Goal: Information Seeking & Learning: Learn about a topic

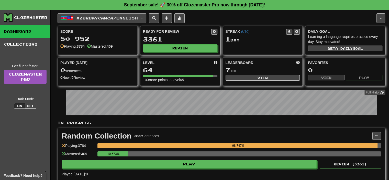
click at [114, 18] on span "Azərbaycanca / English" at bounding box center [107, 18] width 61 height 4
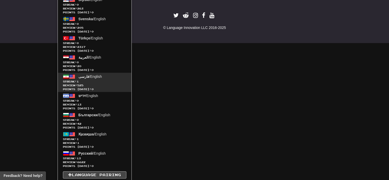
scroll to position [338, 0]
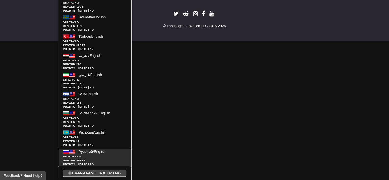
click at [88, 155] on span "Streak: 13" at bounding box center [94, 157] width 63 height 4
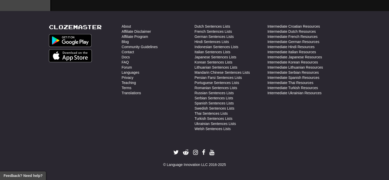
scroll to position [198, 0]
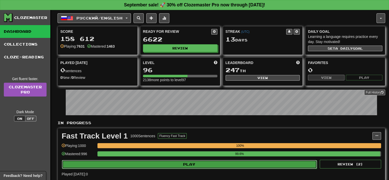
click at [152, 165] on button "Play" at bounding box center [189, 164] width 255 height 9
select select "**"
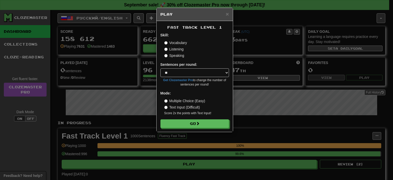
click at [186, 118] on form "Skill: Vocabulary Listening Speaking Sentences per round: * ** ** ** ** ** *** …" at bounding box center [194, 80] width 69 height 95
click at [186, 121] on button "Go" at bounding box center [195, 124] width 69 height 9
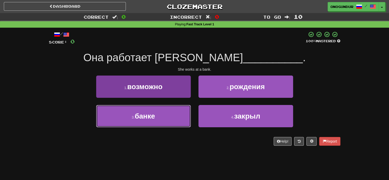
click at [101, 123] on button "3 . банке" at bounding box center [143, 116] width 95 height 22
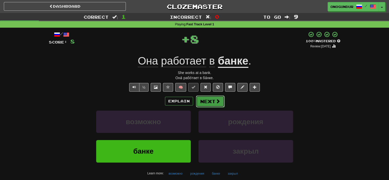
click at [199, 100] on button "Next" at bounding box center [210, 101] width 29 height 12
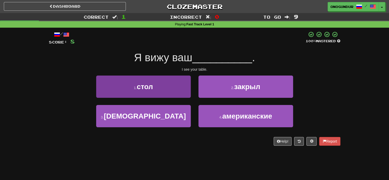
drag, startPoint x: 166, startPoint y: 100, endPoint x: 168, endPoint y: 97, distance: 3.3
click at [167, 99] on div "1 . стол" at bounding box center [143, 90] width 102 height 29
drag, startPoint x: 177, startPoint y: 89, endPoint x: 180, endPoint y: 90, distance: 3.0
click at [180, 90] on button "1 . стол" at bounding box center [143, 87] width 95 height 22
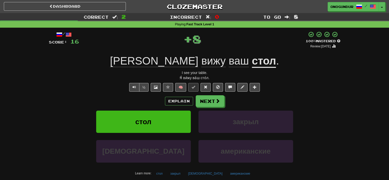
click at [206, 93] on div "/ Score: 16 + 8 100 % Mastered Review: 2026-03-16 Я вижу ваш стол . I see your …" at bounding box center [195, 109] width 292 height 157
click at [209, 100] on button "Next" at bounding box center [210, 101] width 29 height 12
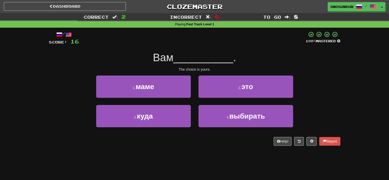
click at [239, 173] on div "Dashboard Clozemaster onogundur / Toggle Dropdown Dashboard Leaderboard Activit…" at bounding box center [194, 90] width 389 height 180
click at [225, 127] on div "4 . выбирать" at bounding box center [246, 119] width 102 height 29
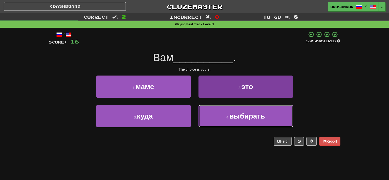
click at [223, 122] on button "4 . выбирать" at bounding box center [246, 116] width 95 height 22
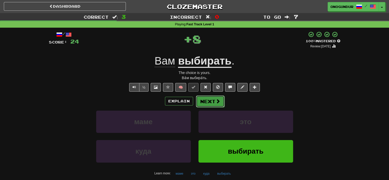
click at [208, 104] on button "Next" at bounding box center [210, 101] width 29 height 12
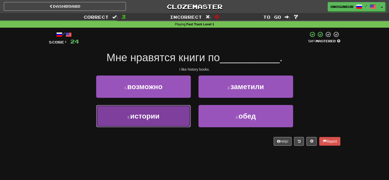
click at [178, 118] on button "3 . истории" at bounding box center [143, 116] width 95 height 22
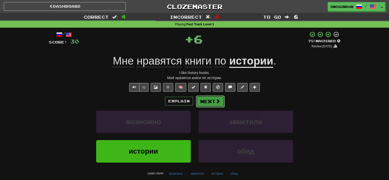
click at [222, 100] on button "Next" at bounding box center [210, 101] width 29 height 12
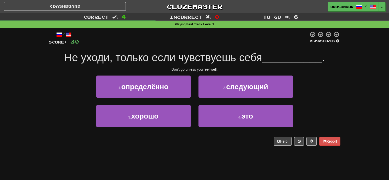
click at [214, 156] on div "Dashboard Clozemaster onogundur / Toggle Dropdown Dashboard Leaderboard Activit…" at bounding box center [194, 90] width 389 height 180
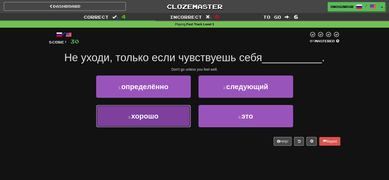
click at [173, 120] on button "3 . хорошо" at bounding box center [143, 116] width 95 height 22
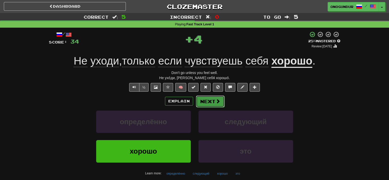
click at [215, 97] on button "Next" at bounding box center [210, 101] width 29 height 12
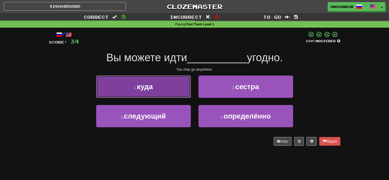
click at [175, 89] on button "1 . куда" at bounding box center [143, 87] width 95 height 22
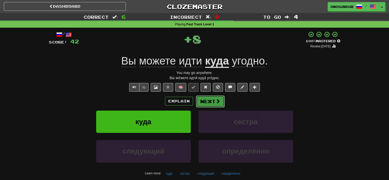
click at [223, 105] on button "Next" at bounding box center [210, 101] width 29 height 12
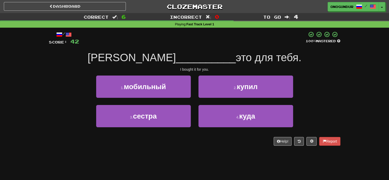
click at [211, 152] on div "/ Score: 42 100 % Mastered Я __________ это для тебя. I bought it for you. 1 . …" at bounding box center [195, 90] width 292 height 125
drag, startPoint x: 217, startPoint y: 91, endPoint x: 215, endPoint y: 95, distance: 4.0
click at [217, 91] on button "2 . купил" at bounding box center [246, 87] width 95 height 22
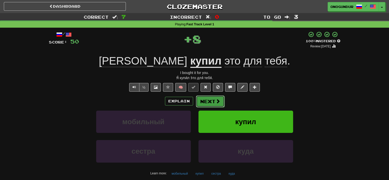
click at [208, 104] on button "Next" at bounding box center [210, 101] width 29 height 12
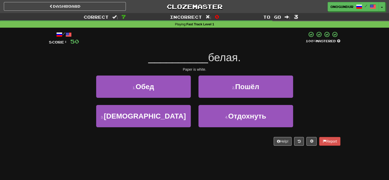
click at [214, 148] on div "/ Score: 50 100 % Mastered __________ белая. Paper is white. 1 . Обед 2 . Пошёл…" at bounding box center [195, 90] width 292 height 125
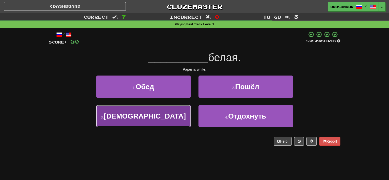
click at [188, 122] on button "3 . Бумага" at bounding box center [143, 116] width 95 height 22
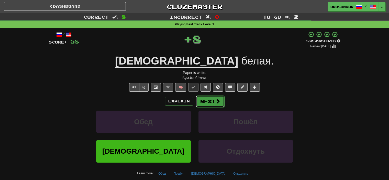
click at [208, 101] on button "Next" at bounding box center [210, 101] width 29 height 12
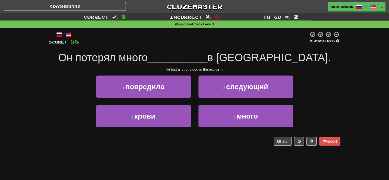
click at [220, 152] on div "/ Score: 58 0 % Mastered Он потерял много __________ в аварии. He lost a lot of…" at bounding box center [195, 90] width 292 height 125
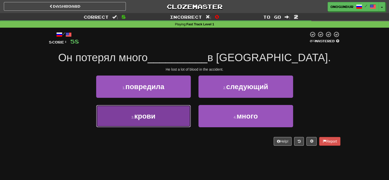
click at [180, 111] on button "3 . крови" at bounding box center [143, 116] width 95 height 22
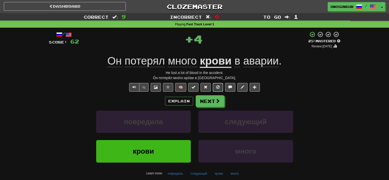
click at [217, 90] on button at bounding box center [218, 87] width 10 height 9
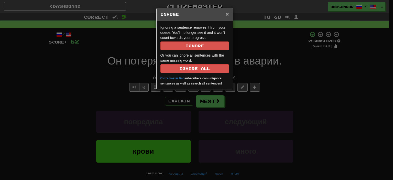
click at [228, 12] on span "×" at bounding box center [227, 14] width 3 height 6
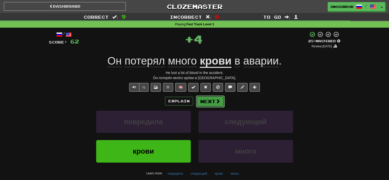
click at [211, 103] on button "Next" at bounding box center [210, 101] width 29 height 12
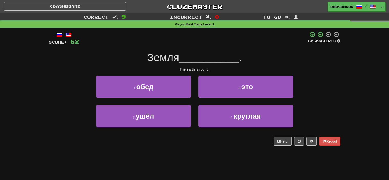
click at [205, 151] on div "/ Score: 62 50 % Mastered Земля __________ . The earth is round. 1 . обед 2 . э…" at bounding box center [195, 90] width 292 height 125
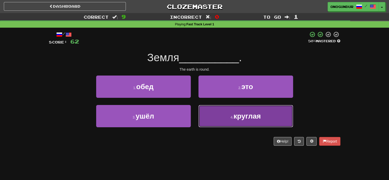
click at [229, 121] on button "4 . круглая" at bounding box center [246, 116] width 95 height 22
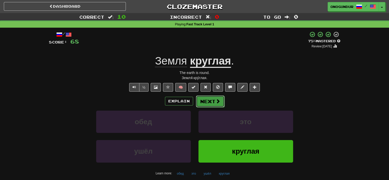
click at [206, 104] on button "Next" at bounding box center [210, 101] width 29 height 12
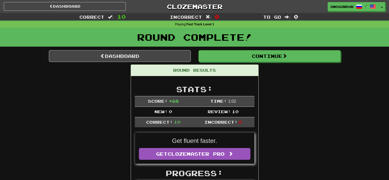
drag, startPoint x: 314, startPoint y: 104, endPoint x: 314, endPoint y: 101, distance: 2.8
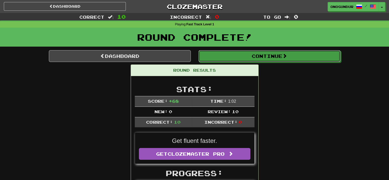
click at [271, 58] on button "Continue" at bounding box center [270, 56] width 142 height 12
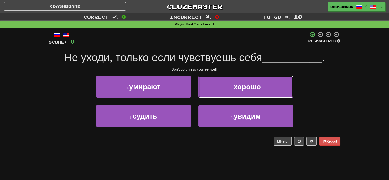
drag, startPoint x: 232, startPoint y: 93, endPoint x: 228, endPoint y: 94, distance: 4.1
click at [230, 93] on button "2 . хорошо" at bounding box center [246, 87] width 95 height 22
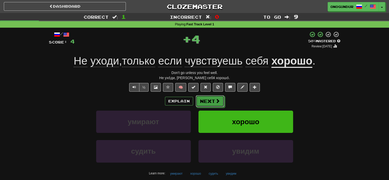
click at [217, 99] on span at bounding box center [217, 101] width 5 height 5
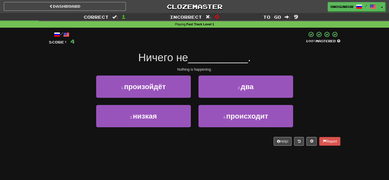
click at [210, 147] on div "/ Score: 4 100 % Mastered Ничего не __________ . Nothing is happening. 1 . прои…" at bounding box center [195, 90] width 292 height 125
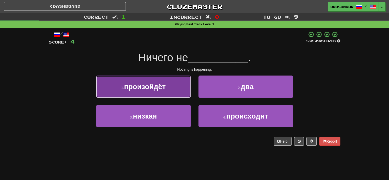
click at [176, 84] on button "1 . произойдёт" at bounding box center [143, 87] width 95 height 22
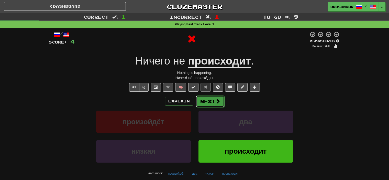
click at [213, 103] on button "Next" at bounding box center [210, 101] width 29 height 12
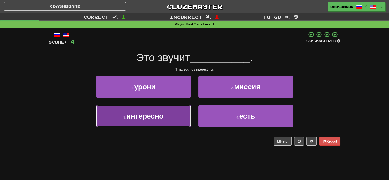
click at [184, 113] on button "3 . интересно" at bounding box center [143, 116] width 95 height 22
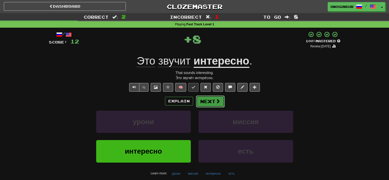
click at [211, 97] on button "Next" at bounding box center [210, 101] width 29 height 12
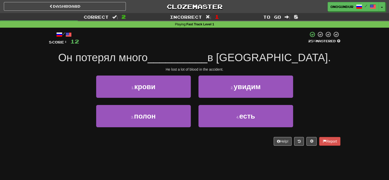
click at [211, 150] on div "/ Score: 12 25 % Mastered Он потерял много __________ в аварии. He lost a lot o…" at bounding box center [195, 90] width 292 height 125
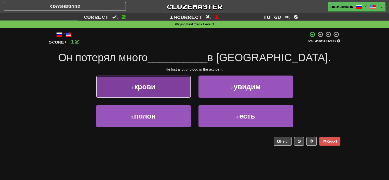
click at [178, 90] on button "1 . крови" at bounding box center [143, 87] width 95 height 22
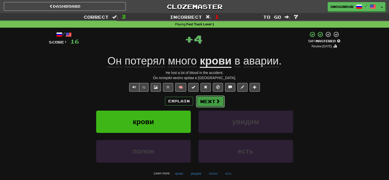
click at [203, 96] on button "Next" at bounding box center [210, 101] width 29 height 12
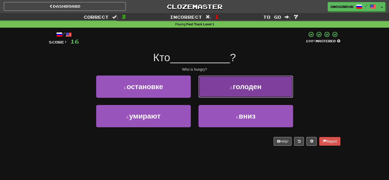
click at [212, 92] on button "2 . голоден" at bounding box center [246, 87] width 95 height 22
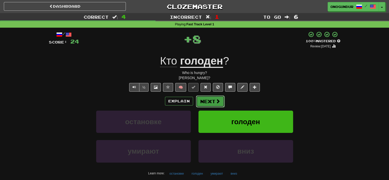
click at [206, 103] on button "Next" at bounding box center [210, 101] width 29 height 12
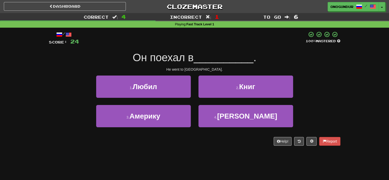
click at [313, 102] on div "1 . Любил 2 . Книг" at bounding box center [194, 90] width 307 height 29
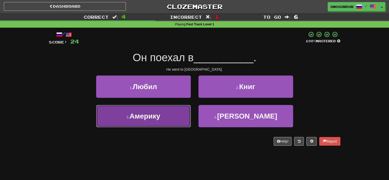
click at [161, 112] on button "3 . Америку" at bounding box center [143, 116] width 95 height 22
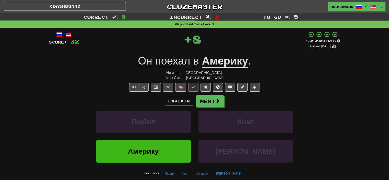
click at [212, 108] on div "Explain Next Любил Книг Америку Там Learn more: Любил Книг Америку Там" at bounding box center [195, 136] width 292 height 82
click at [212, 104] on button "Next" at bounding box center [210, 101] width 29 height 12
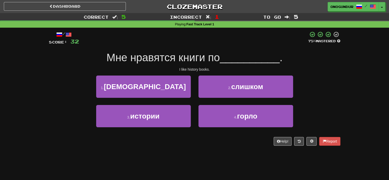
click at [205, 150] on div "/ Score: 32 75 % Mastered Мне нравятся книги по __________ . I like history boo…" at bounding box center [195, 90] width 292 height 125
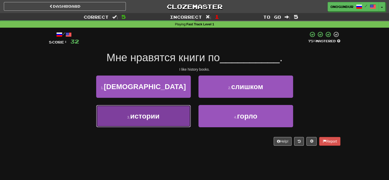
click at [164, 123] on button "3 . истории" at bounding box center [143, 116] width 95 height 22
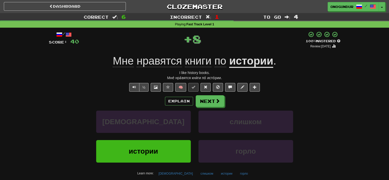
drag, startPoint x: 204, startPoint y: 92, endPoint x: 202, endPoint y: 99, distance: 7.4
click at [204, 92] on div "/ Score: 40 + 8 100 % Mastered Review: 2026-03-16 Мне нравятся книги по истории…" at bounding box center [195, 109] width 292 height 157
click at [202, 102] on button "Next" at bounding box center [210, 101] width 29 height 12
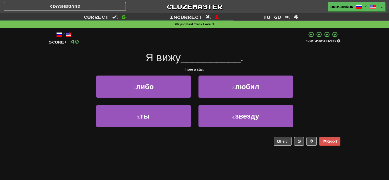
click at [211, 148] on div "/ Score: 40 100 % Mastered Я вижу __________ . I see a star. 1 . либо 2 . любил…" at bounding box center [195, 90] width 292 height 125
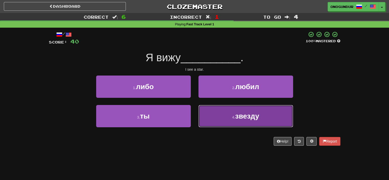
drag, startPoint x: 221, startPoint y: 121, endPoint x: 215, endPoint y: 107, distance: 14.5
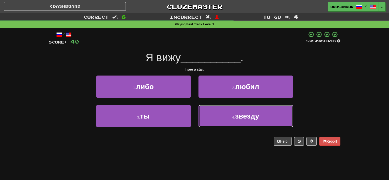
click at [221, 120] on button "4 . звезду" at bounding box center [246, 116] width 95 height 22
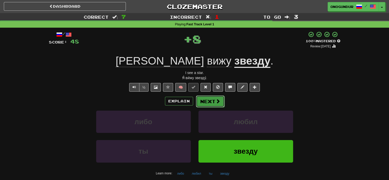
click at [208, 96] on button "Next" at bounding box center [210, 101] width 29 height 12
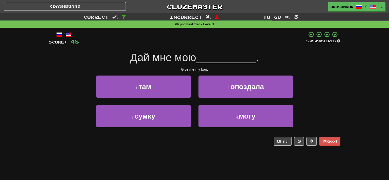
click at [200, 155] on div "Dashboard Clozemaster onogundur / Toggle Dropdown Dashboard Leaderboard Activit…" at bounding box center [194, 90] width 389 height 180
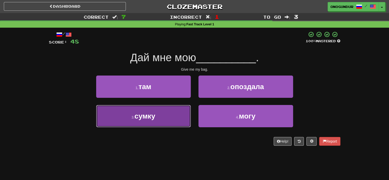
click at [176, 120] on button "3 . сумку" at bounding box center [143, 116] width 95 height 22
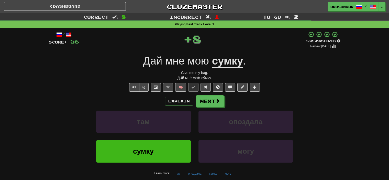
click at [194, 100] on div "Explain Next" at bounding box center [195, 101] width 292 height 12
click at [197, 100] on button "Next" at bounding box center [210, 101] width 29 height 12
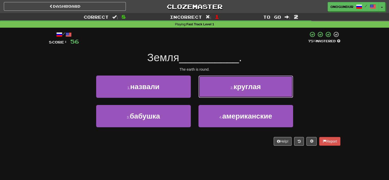
drag, startPoint x: 223, startPoint y: 86, endPoint x: 216, endPoint y: 92, distance: 9.8
click at [222, 88] on button "2 . круглая" at bounding box center [246, 87] width 95 height 22
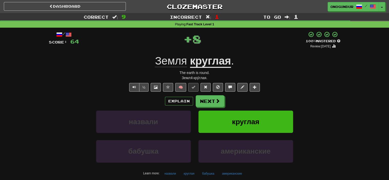
click at [212, 96] on button "Next" at bounding box center [210, 101] width 29 height 12
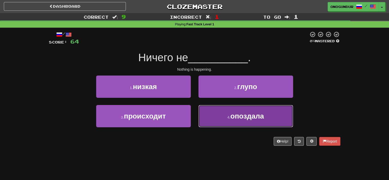
click at [216, 120] on button "4 . опоздала" at bounding box center [246, 116] width 95 height 22
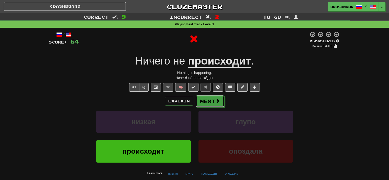
click at [216, 102] on span at bounding box center [217, 101] width 5 height 5
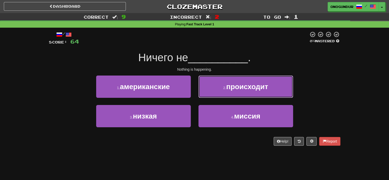
drag, startPoint x: 216, startPoint y: 88, endPoint x: 211, endPoint y: 94, distance: 7.8
click at [215, 89] on button "2 . происходит" at bounding box center [246, 87] width 95 height 22
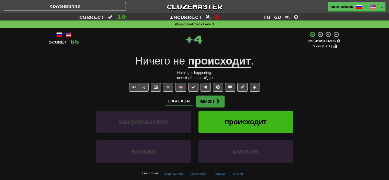
drag, startPoint x: 211, startPoint y: 94, endPoint x: 210, endPoint y: 101, distance: 7.0
click at [211, 95] on div "/ Score: 68 + 4 25 % Mastered Review: 2025-09-18 Ничего не происходит . Nothing…" at bounding box center [195, 109] width 292 height 157
click at [210, 101] on button "Next" at bounding box center [210, 101] width 29 height 12
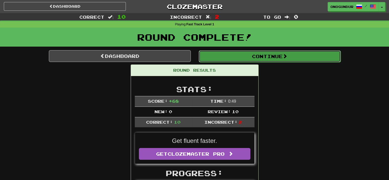
click at [260, 60] on button "Continue" at bounding box center [270, 56] width 142 height 12
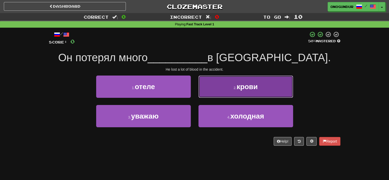
click at [222, 88] on button "2 . крови" at bounding box center [246, 87] width 95 height 22
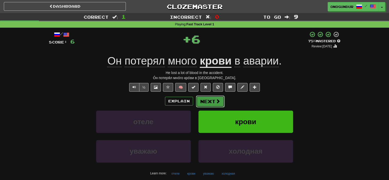
click at [207, 100] on button "Next" at bounding box center [210, 101] width 29 height 12
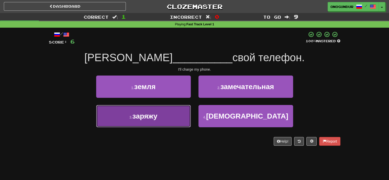
click at [176, 113] on button "3 . заряжу" at bounding box center [143, 116] width 95 height 22
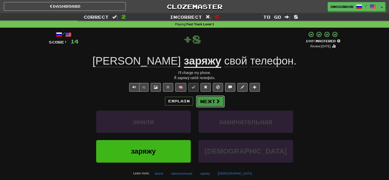
click at [205, 101] on button "Next" at bounding box center [210, 101] width 29 height 12
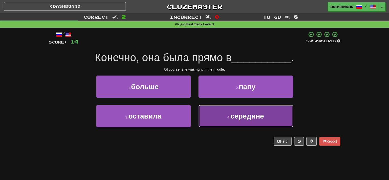
click at [214, 114] on button "4 . середине" at bounding box center [246, 116] width 95 height 22
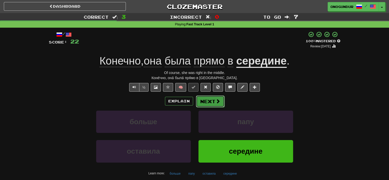
click at [214, 97] on button "Next" at bounding box center [210, 101] width 29 height 12
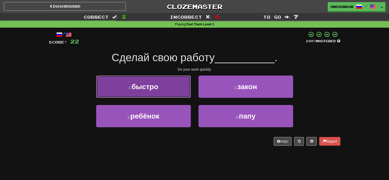
click at [185, 92] on button "1 . быстро" at bounding box center [143, 87] width 95 height 22
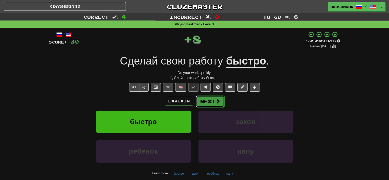
click at [206, 106] on button "Next" at bounding box center [210, 101] width 29 height 12
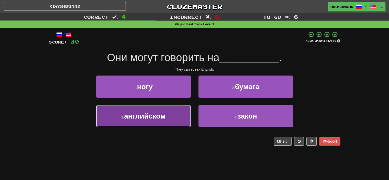
click at [170, 121] on button "3 . английском" at bounding box center [143, 116] width 95 height 22
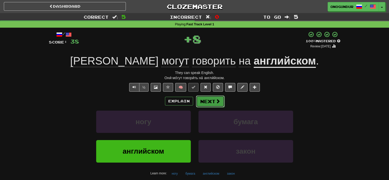
click at [203, 102] on button "Next" at bounding box center [210, 101] width 29 height 12
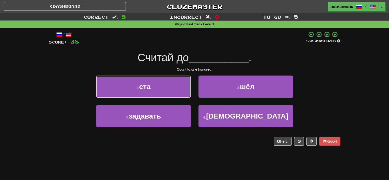
drag, startPoint x: 164, startPoint y: 82, endPoint x: 173, endPoint y: 90, distance: 12.2
click at [164, 82] on button "1 . ста" at bounding box center [143, 87] width 95 height 22
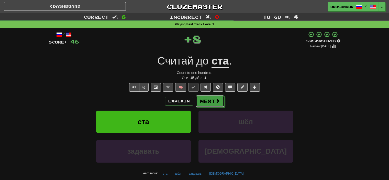
click at [198, 100] on button "Next" at bounding box center [210, 101] width 29 height 12
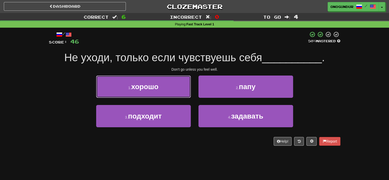
drag, startPoint x: 167, startPoint y: 92, endPoint x: 171, endPoint y: 94, distance: 4.1
click at [169, 93] on button "1 . хорошо" at bounding box center [143, 87] width 95 height 22
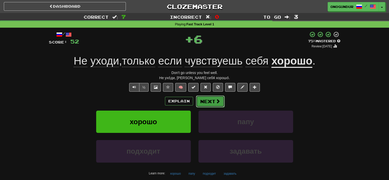
click at [212, 101] on button "Next" at bounding box center [210, 101] width 29 height 12
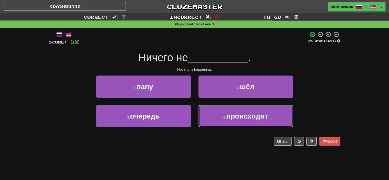
drag, startPoint x: 213, startPoint y: 111, endPoint x: 211, endPoint y: 109, distance: 3.6
click at [213, 111] on button "4 . происходит" at bounding box center [246, 116] width 95 height 22
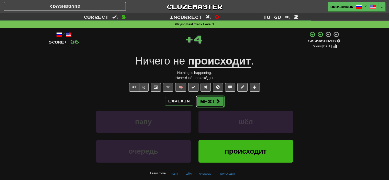
drag, startPoint x: 211, startPoint y: 109, endPoint x: 209, endPoint y: 103, distance: 5.3
click at [209, 103] on button "Next" at bounding box center [210, 101] width 29 height 12
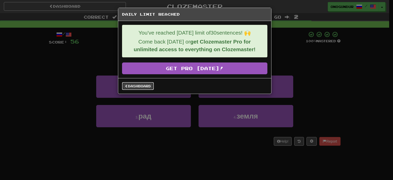
click at [145, 84] on link "Dashboard" at bounding box center [138, 86] width 32 height 8
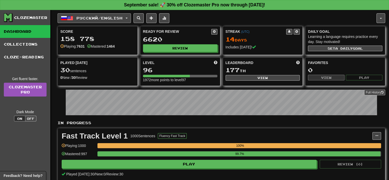
click at [129, 21] on button "Русский / English" at bounding box center [94, 18] width 73 height 10
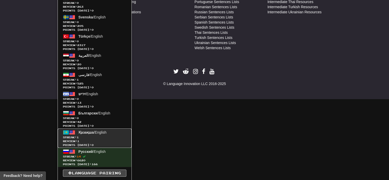
click at [94, 138] on span "Streak: 1" at bounding box center [94, 137] width 63 height 4
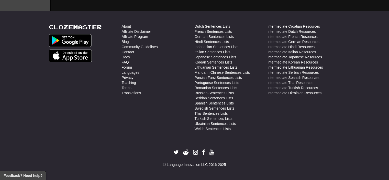
scroll to position [256, 0]
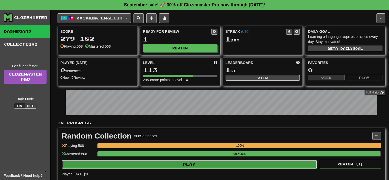
click at [183, 161] on button "Play" at bounding box center [189, 164] width 255 height 9
select select "**"
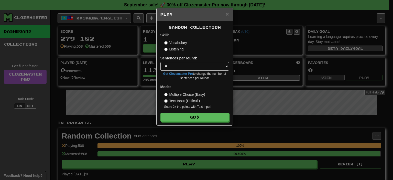
drag, startPoint x: 195, startPoint y: 124, endPoint x: 195, endPoint y: 117, distance: 6.2
click at [195, 123] on div "Random Collection Skill: Vocabulary Listening Sentences per round: * ** ** ** *…" at bounding box center [195, 73] width 76 height 104
click at [195, 117] on button "Go" at bounding box center [195, 117] width 69 height 9
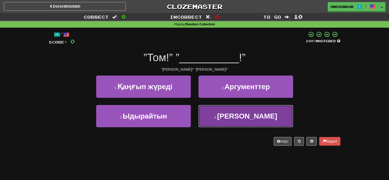
click at [208, 115] on button "4 . Мэри" at bounding box center [246, 116] width 95 height 22
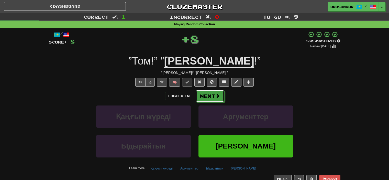
click at [209, 98] on button "Next" at bounding box center [210, 96] width 29 height 12
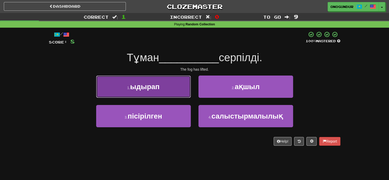
click at [168, 84] on button "1 . ыдырап" at bounding box center [143, 87] width 95 height 22
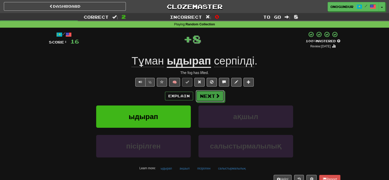
click at [214, 98] on button "Next" at bounding box center [210, 96] width 29 height 12
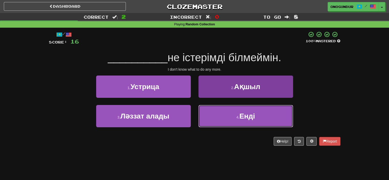
click at [235, 117] on button "4 . Енді" at bounding box center [246, 116] width 95 height 22
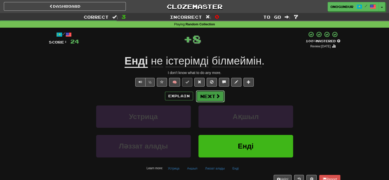
click at [208, 101] on button "Next" at bounding box center [210, 96] width 29 height 12
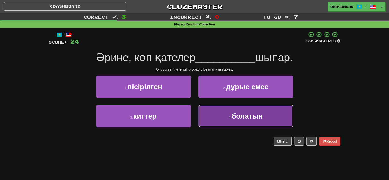
click at [222, 117] on button "4 . болатын" at bounding box center [246, 116] width 95 height 22
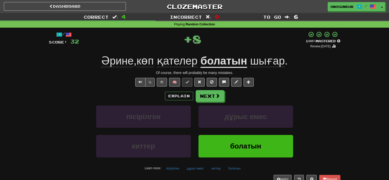
click at [214, 103] on div "Explain Next пісірілген дұрыс емес киттер болатын Learn more: пісірілген дұрыс …" at bounding box center [195, 131] width 292 height 82
click at [213, 96] on button "Next" at bounding box center [210, 96] width 29 height 12
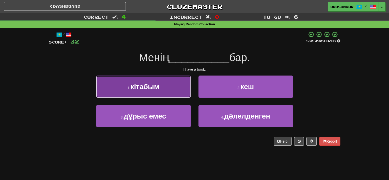
click at [187, 83] on button "1 . кітабым" at bounding box center [143, 87] width 95 height 22
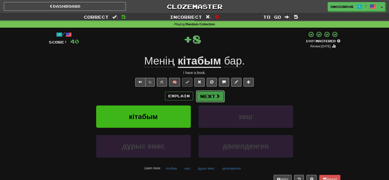
click at [205, 98] on button "Next" at bounding box center [210, 96] width 29 height 12
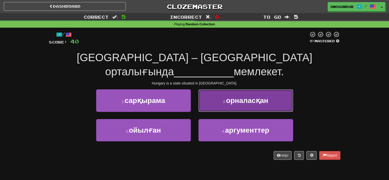
click at [217, 110] on button "2 . орналасқан" at bounding box center [246, 100] width 95 height 22
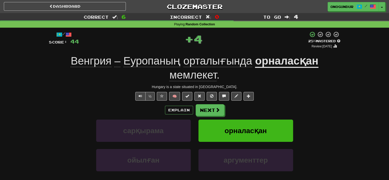
click at [211, 112] on button "Next" at bounding box center [210, 110] width 29 height 12
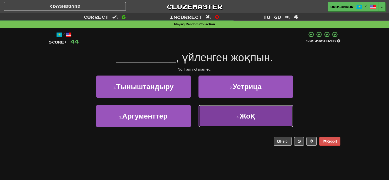
click at [211, 123] on button "4 . Жоқ" at bounding box center [246, 116] width 95 height 22
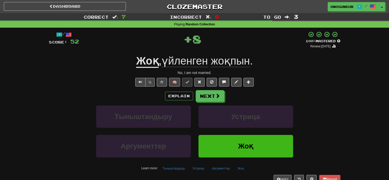
click at [206, 104] on div "Explain Next Тыныштандыру Устрица Аргументтер Жоқ Learn more: Тыныштандыру Устр…" at bounding box center [195, 131] width 292 height 82
click at [206, 98] on button "Next" at bounding box center [210, 96] width 29 height 12
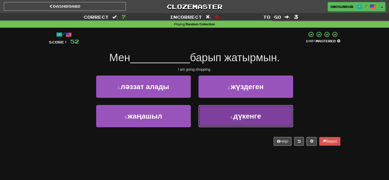
click at [212, 111] on button "4 . дүкенге" at bounding box center [246, 116] width 95 height 22
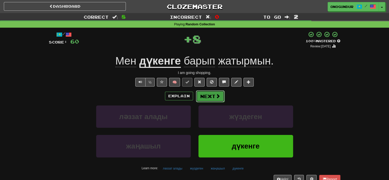
click at [207, 96] on button "Next" at bounding box center [210, 96] width 29 height 12
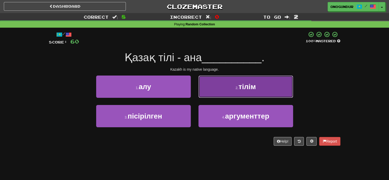
click at [214, 94] on button "2 . тілім" at bounding box center [246, 87] width 95 height 22
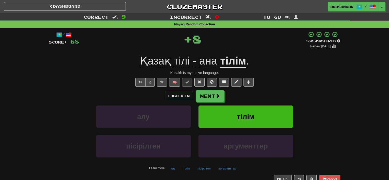
click at [203, 99] on button "Next" at bounding box center [210, 96] width 29 height 12
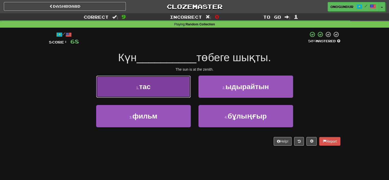
drag, startPoint x: 167, startPoint y: 92, endPoint x: 172, endPoint y: 93, distance: 4.6
click at [172, 93] on button "1 . тас" at bounding box center [143, 87] width 95 height 22
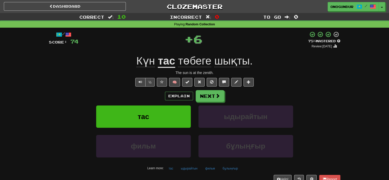
click at [201, 96] on button "Next" at bounding box center [210, 96] width 29 height 12
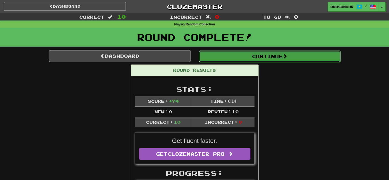
click at [273, 56] on button "Continue" at bounding box center [270, 56] width 142 height 12
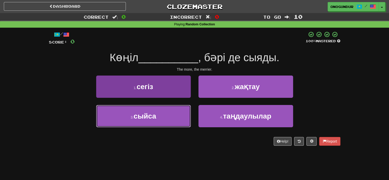
click at [173, 114] on button "3 . сыйса" at bounding box center [143, 116] width 95 height 22
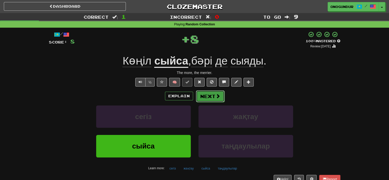
click at [216, 98] on span at bounding box center [218, 96] width 5 height 5
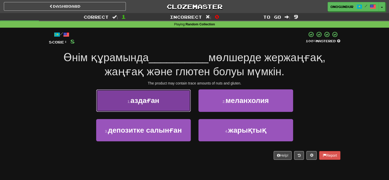
click at [172, 101] on button "1 . аздаған" at bounding box center [143, 100] width 95 height 22
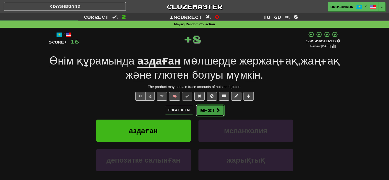
click at [214, 110] on button "Next" at bounding box center [210, 110] width 29 height 12
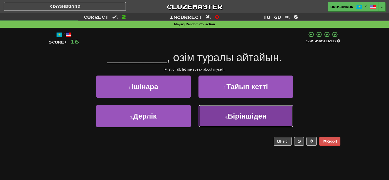
click at [214, 114] on button "4 . Бiрiншiден" at bounding box center [246, 116] width 95 height 22
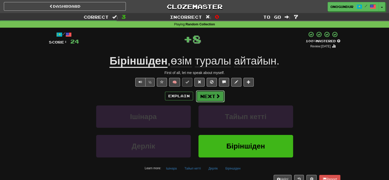
drag, startPoint x: 210, startPoint y: 102, endPoint x: 208, endPoint y: 98, distance: 4.2
click at [208, 98] on button "Next" at bounding box center [210, 96] width 29 height 12
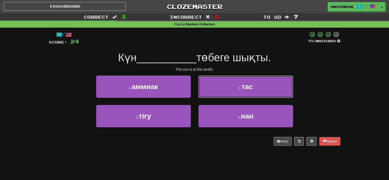
click at [221, 89] on button "2 . тас" at bounding box center [246, 87] width 95 height 22
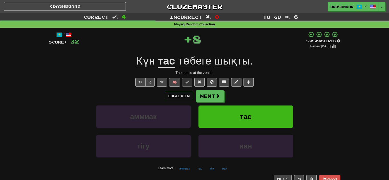
click at [214, 96] on button "Next" at bounding box center [210, 96] width 29 height 12
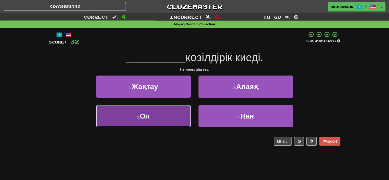
click at [182, 115] on button "3 . Ол" at bounding box center [143, 116] width 95 height 22
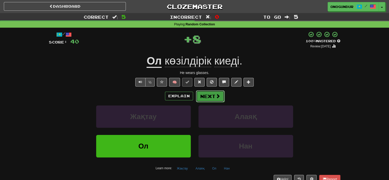
click at [203, 99] on button "Next" at bounding box center [210, 96] width 29 height 12
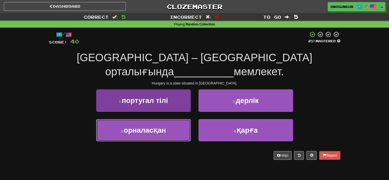
drag, startPoint x: 165, startPoint y: 127, endPoint x: 179, endPoint y: 119, distance: 16.3
click at [171, 124] on button "3 . орналасқан" at bounding box center [143, 130] width 95 height 22
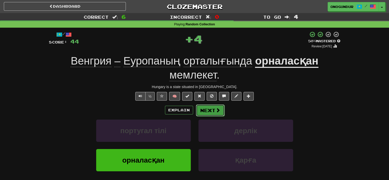
click at [196, 110] on button "Next" at bounding box center [210, 110] width 29 height 12
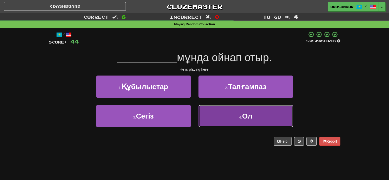
click at [213, 114] on button "4 . Ол" at bounding box center [246, 116] width 95 height 22
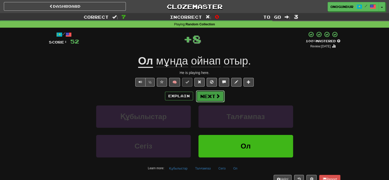
click at [203, 100] on button "Next" at bounding box center [210, 96] width 29 height 12
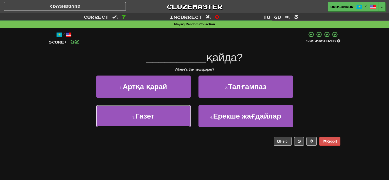
drag, startPoint x: 178, startPoint y: 110, endPoint x: 190, endPoint y: 103, distance: 14.5
click at [178, 110] on button "3 . Газет" at bounding box center [143, 116] width 95 height 22
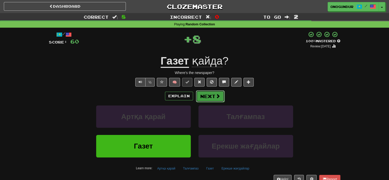
click at [205, 93] on button "Next" at bounding box center [210, 96] width 29 height 12
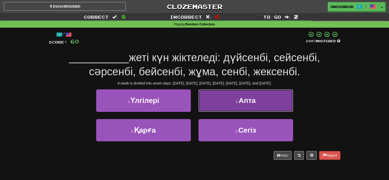
click at [222, 103] on button "2 . Апта" at bounding box center [246, 100] width 95 height 22
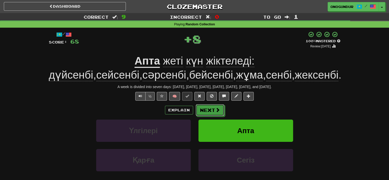
click at [211, 109] on button "Next" at bounding box center [210, 110] width 29 height 12
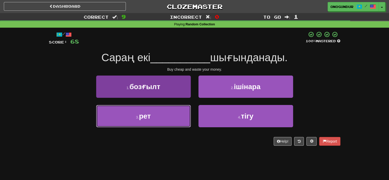
drag, startPoint x: 177, startPoint y: 108, endPoint x: 180, endPoint y: 109, distance: 3.1
click at [177, 108] on button "3 . рет" at bounding box center [143, 116] width 95 height 22
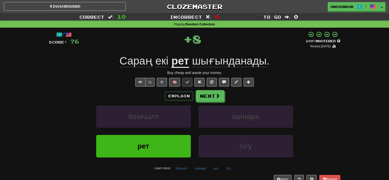
click at [208, 103] on div "Explain Next бозғылт ішінара рет тігу Learn more: бозғылт ішінара рет тігу" at bounding box center [195, 131] width 292 height 82
click at [209, 99] on button "Next" at bounding box center [210, 96] width 29 height 12
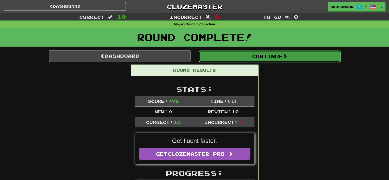
click at [272, 57] on button "Continue" at bounding box center [270, 56] width 142 height 12
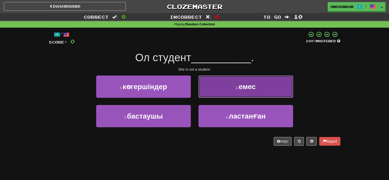
click at [218, 92] on button "2 . емес" at bounding box center [246, 87] width 95 height 22
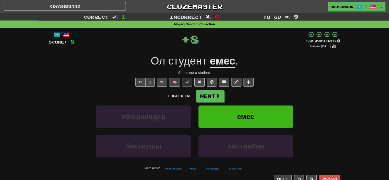
click at [211, 95] on button "Next" at bounding box center [210, 96] width 29 height 12
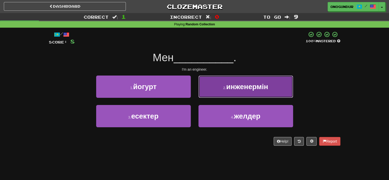
click at [229, 96] on button "2 . инженермін" at bounding box center [246, 87] width 95 height 22
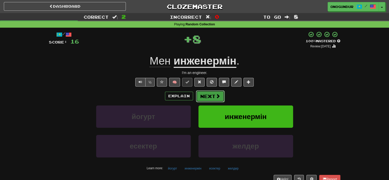
click at [218, 98] on span at bounding box center [218, 96] width 5 height 5
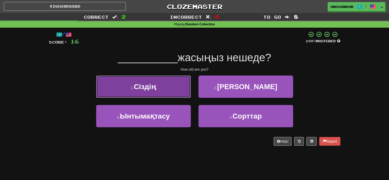
drag, startPoint x: 174, startPoint y: 89, endPoint x: 177, endPoint y: 91, distance: 3.7
click at [177, 91] on button "1 . Сіздің" at bounding box center [143, 87] width 95 height 22
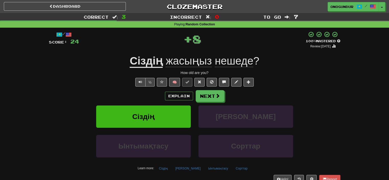
click at [209, 94] on button "Next" at bounding box center [210, 96] width 29 height 12
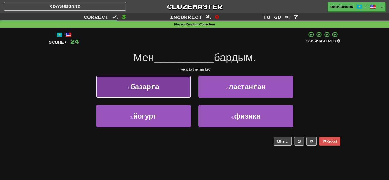
click at [186, 95] on button "1 . базарға" at bounding box center [143, 87] width 95 height 22
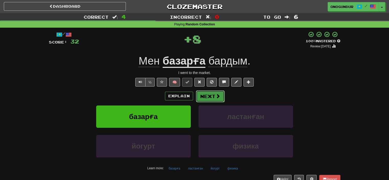
click at [210, 95] on button "Next" at bounding box center [210, 96] width 29 height 12
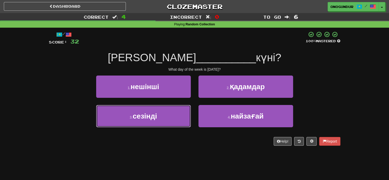
drag, startPoint x: 177, startPoint y: 107, endPoint x: 183, endPoint y: 104, distance: 6.9
click at [177, 107] on button "3 . сезінді" at bounding box center [143, 116] width 95 height 22
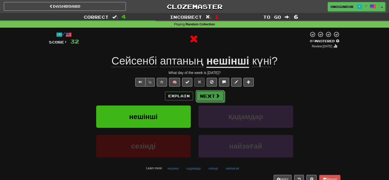
click at [207, 95] on button "Next" at bounding box center [210, 96] width 29 height 12
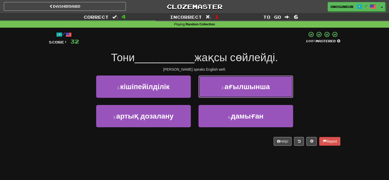
drag, startPoint x: 227, startPoint y: 87, endPoint x: 219, endPoint y: 90, distance: 8.0
click at [227, 88] on span "ағылшынша" at bounding box center [247, 87] width 45 height 8
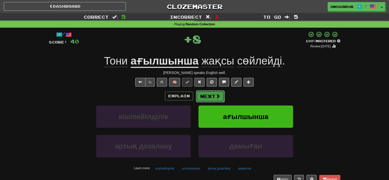
click at [211, 92] on button "Next" at bounding box center [210, 96] width 29 height 12
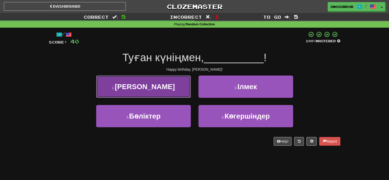
click at [183, 89] on button "1 . Мюриэл" at bounding box center [143, 87] width 95 height 22
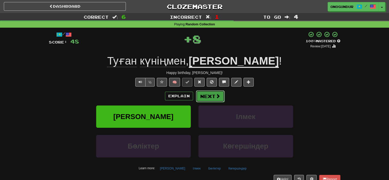
click at [212, 96] on button "Next" at bounding box center [210, 96] width 29 height 12
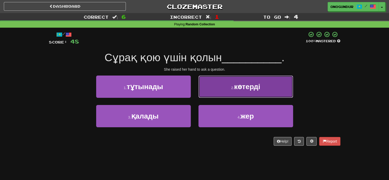
click at [211, 95] on button "2 . көтерді" at bounding box center [246, 87] width 95 height 22
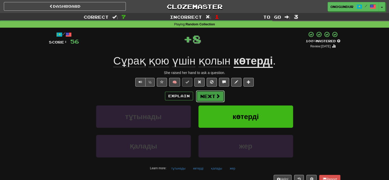
click at [202, 96] on button "Next" at bounding box center [210, 96] width 29 height 12
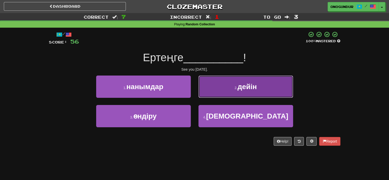
drag, startPoint x: 222, startPoint y: 90, endPoint x: 220, endPoint y: 92, distance: 3.3
click at [220, 92] on button "2 . дейін" at bounding box center [246, 87] width 95 height 22
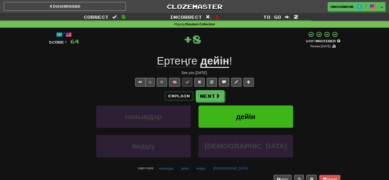
click at [203, 95] on button "Next" at bounding box center [210, 96] width 29 height 12
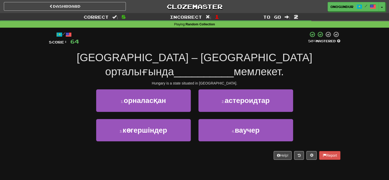
click at [191, 103] on div "1 . орналасқан" at bounding box center [143, 103] width 102 height 29
click at [187, 104] on button "1 . орналасқан" at bounding box center [143, 100] width 95 height 22
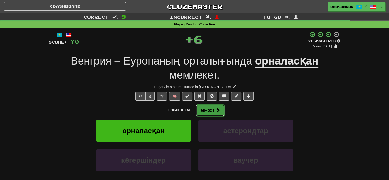
click at [205, 106] on button "Next" at bounding box center [210, 110] width 29 height 12
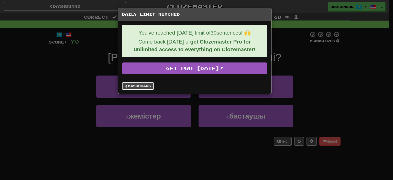
click at [136, 87] on link "Dashboard" at bounding box center [138, 86] width 32 height 8
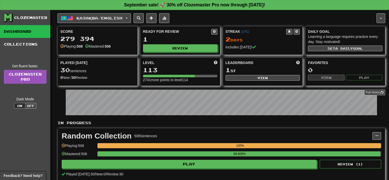
click at [113, 24] on div "Қазақша / English Azərbaycanca / English Streak: 1 Review: 3361 Points [DATE]: …" at bounding box center [222, 110] width 328 height 200
click at [114, 20] on span "Қазақша / English" at bounding box center [100, 18] width 46 height 4
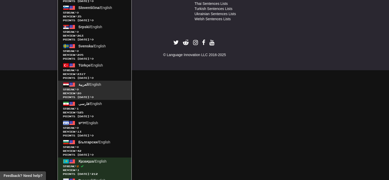
scroll to position [338, 0]
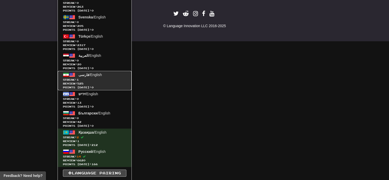
click at [99, 78] on span "Streak: 1" at bounding box center [94, 80] width 63 height 4
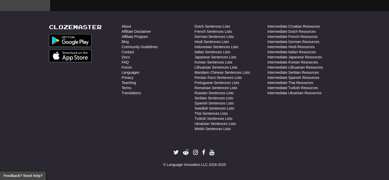
scroll to position [198, 0]
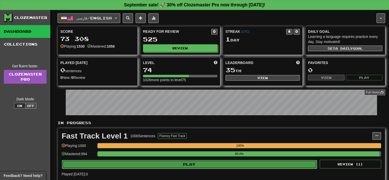
click at [203, 166] on button "Play" at bounding box center [189, 164] width 255 height 9
select select "**"
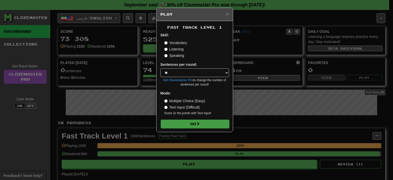
drag, startPoint x: 210, startPoint y: 130, endPoint x: 208, endPoint y: 125, distance: 5.2
click at [210, 130] on div "Fast Track Level 1 Skill: Vocabulary Listening Speaking Sentences per round: * …" at bounding box center [195, 76] width 76 height 111
click at [208, 125] on button "Go" at bounding box center [195, 124] width 69 height 9
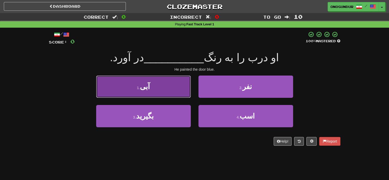
click at [168, 90] on button "1 . آبی" at bounding box center [143, 87] width 95 height 22
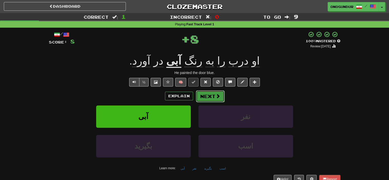
click at [210, 96] on button "Next" at bounding box center [210, 96] width 29 height 12
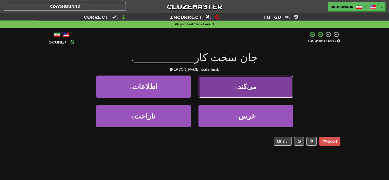
click at [238, 89] on small "2 ." at bounding box center [236, 88] width 3 height 4
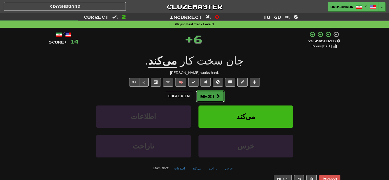
click at [216, 96] on span at bounding box center [218, 96] width 5 height 5
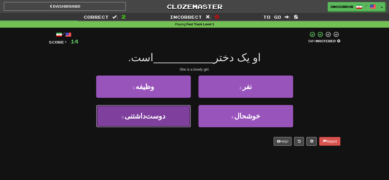
click at [166, 116] on button "3 . دوست‌داشتنی" at bounding box center [143, 116] width 95 height 22
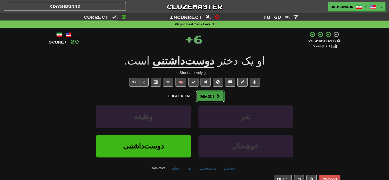
click at [209, 93] on button "Next" at bounding box center [210, 96] width 29 height 12
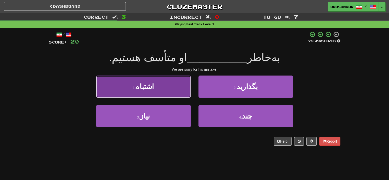
click at [159, 85] on button "1 . اشتباه" at bounding box center [143, 87] width 95 height 22
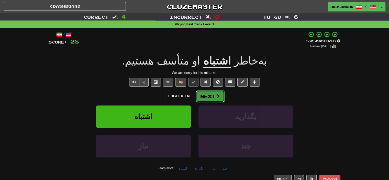
click at [218, 98] on span at bounding box center [218, 96] width 5 height 5
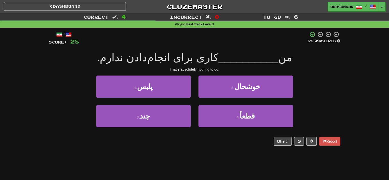
click at [222, 145] on div "Help! Report" at bounding box center [195, 141] width 292 height 9
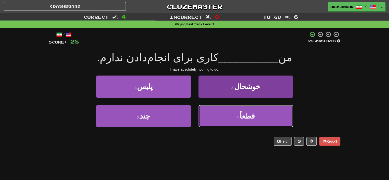
click at [237, 115] on button "4 . قطعاً" at bounding box center [246, 116] width 95 height 22
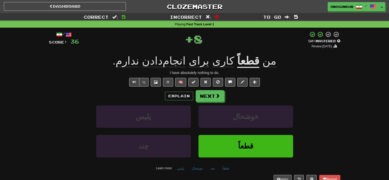
click at [207, 89] on div "/ Score: 36 + 8 50 % Mastered Review: 2025-09-27 من قطعاً کاری برای انجام‌دادن …" at bounding box center [195, 107] width 292 height 152
click at [206, 95] on button "Next" at bounding box center [210, 96] width 29 height 12
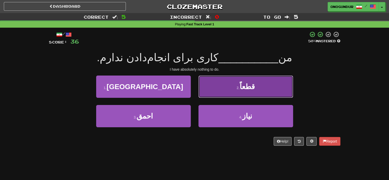
click at [215, 87] on button "2 . قطعاً" at bounding box center [246, 87] width 95 height 22
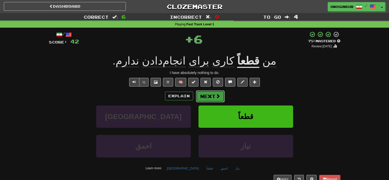
click at [212, 94] on button "Next" at bounding box center [210, 96] width 29 height 12
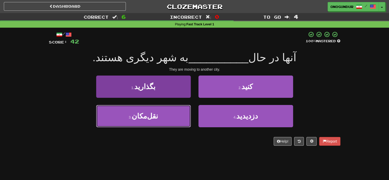
click at [167, 113] on button "3 . نقل‌مکان" at bounding box center [143, 116] width 95 height 22
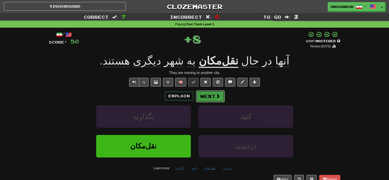
click at [214, 99] on button "Next" at bounding box center [210, 96] width 29 height 12
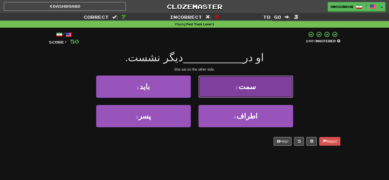
click at [213, 96] on button "2 . سمت" at bounding box center [246, 87] width 95 height 22
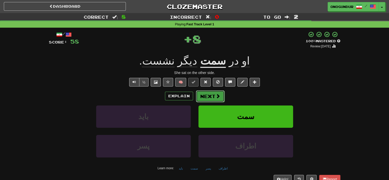
click at [207, 100] on button "Next" at bounding box center [210, 96] width 29 height 12
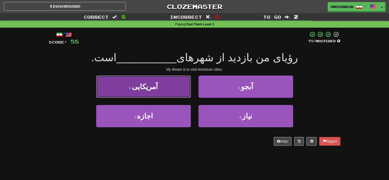
click at [176, 95] on button "1 . آمریکایی" at bounding box center [143, 87] width 95 height 22
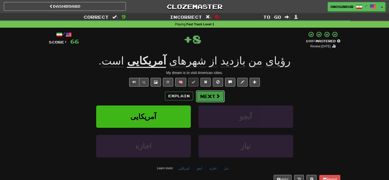
click at [216, 98] on span at bounding box center [218, 96] width 5 height 5
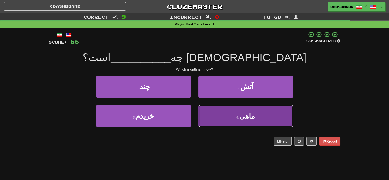
click at [214, 120] on button "4 . ماهی" at bounding box center [246, 116] width 95 height 22
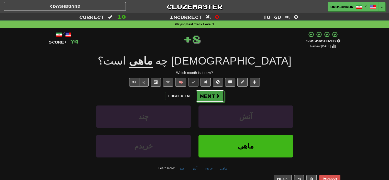
click at [207, 99] on button "Next" at bounding box center [210, 96] width 29 height 12
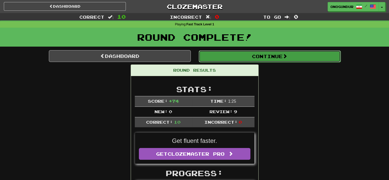
click at [270, 59] on button "Continue" at bounding box center [270, 56] width 142 height 12
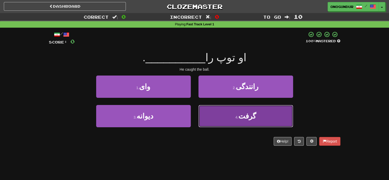
click at [268, 108] on button "4 . گرفت" at bounding box center [246, 116] width 95 height 22
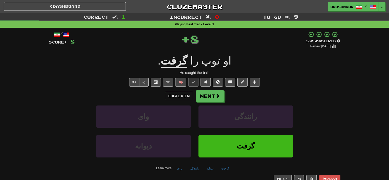
click at [232, 100] on div "Explain Next" at bounding box center [195, 96] width 292 height 12
click at [225, 100] on div "Explain Next" at bounding box center [195, 96] width 292 height 12
click at [218, 100] on button "Next" at bounding box center [210, 96] width 29 height 12
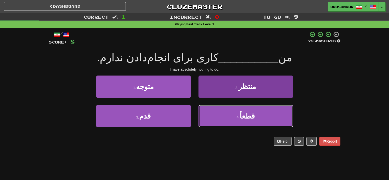
drag, startPoint x: 238, startPoint y: 121, endPoint x: 224, endPoint y: 107, distance: 19.7
click at [238, 121] on button "4 . قطعاً" at bounding box center [246, 116] width 95 height 22
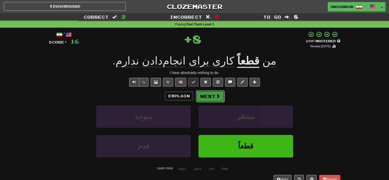
click at [216, 96] on span at bounding box center [218, 96] width 5 height 5
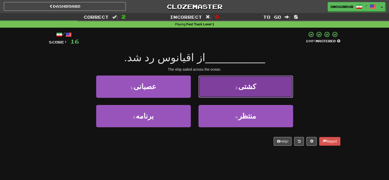
click at [229, 91] on button "2 . کشتی" at bounding box center [246, 87] width 95 height 22
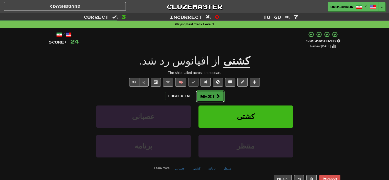
click at [218, 98] on span at bounding box center [218, 96] width 5 height 5
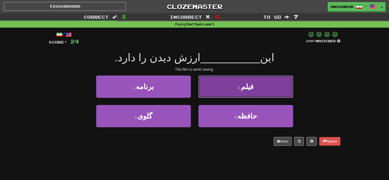
click at [218, 91] on button "2 . فیلم" at bounding box center [246, 87] width 95 height 22
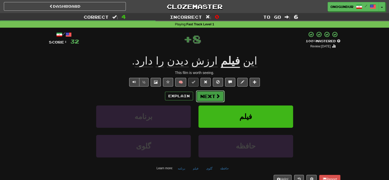
click at [208, 97] on button "Next" at bounding box center [210, 96] width 29 height 12
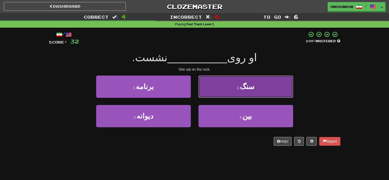
click at [225, 90] on button "2 . سنگ" at bounding box center [246, 87] width 95 height 22
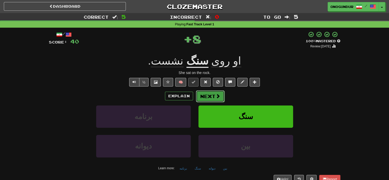
click at [214, 94] on button "Next" at bounding box center [210, 96] width 29 height 12
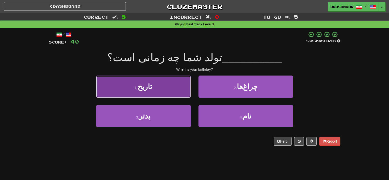
click at [146, 87] on span "تاریخ" at bounding box center [145, 87] width 15 height 8
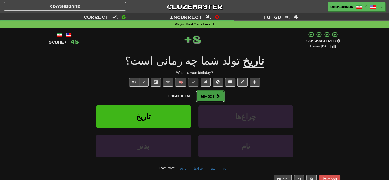
click at [210, 96] on button "Next" at bounding box center [210, 96] width 29 height 12
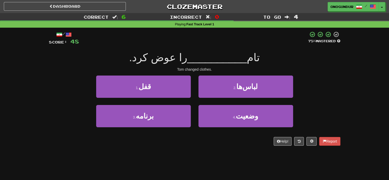
click at [208, 140] on div "Help! Report" at bounding box center [195, 141] width 292 height 9
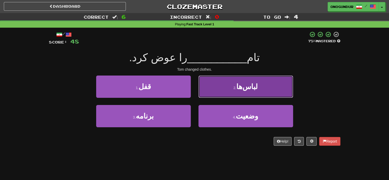
click at [215, 79] on button "2 . لباس‌ها" at bounding box center [246, 87] width 95 height 22
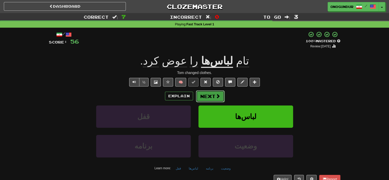
click at [214, 94] on button "Next" at bounding box center [210, 96] width 29 height 12
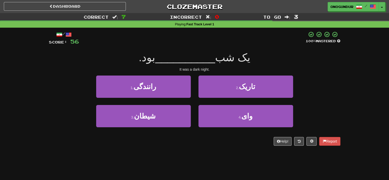
click at [327, 112] on div "3 . شیطان 4 . وای" at bounding box center [194, 119] width 307 height 29
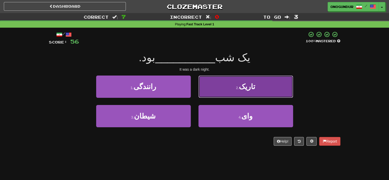
click at [262, 96] on button "2 . تاریک" at bounding box center [246, 87] width 95 height 22
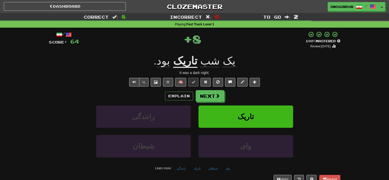
click at [226, 93] on div "Explain Next" at bounding box center [195, 96] width 292 height 12
click at [219, 99] on button "Next" at bounding box center [210, 96] width 29 height 12
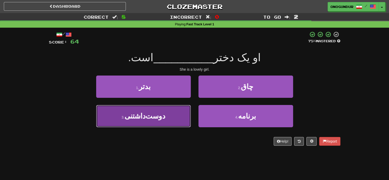
click at [156, 111] on button "3 . دوست‌داشتنی" at bounding box center [143, 116] width 95 height 22
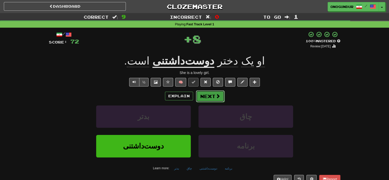
click at [211, 98] on button "Next" at bounding box center [210, 96] width 29 height 12
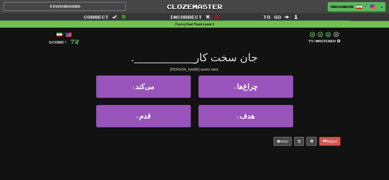
click at [182, 151] on div "/ Score: 72 75 % Mastered جان سخت کار __________ . John works hard. 1 . می‌کند …" at bounding box center [195, 90] width 292 height 125
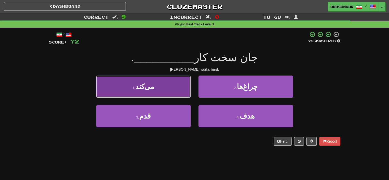
click at [150, 90] on span "می‌کند" at bounding box center [144, 87] width 19 height 8
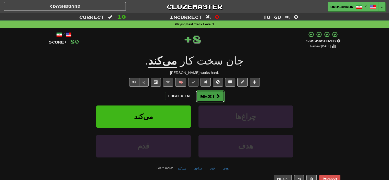
click at [216, 98] on span at bounding box center [218, 96] width 5 height 5
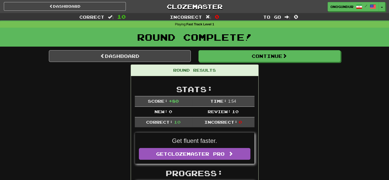
click at [290, 49] on div "Round Complete!" at bounding box center [194, 39] width 389 height 23
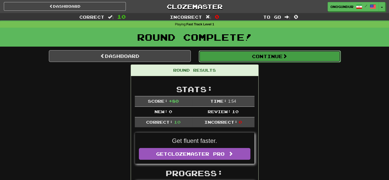
click at [285, 54] on span at bounding box center [285, 56] width 5 height 5
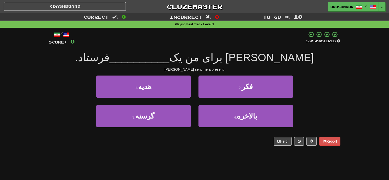
click at [180, 157] on div "Dashboard Clozemaster onogundur / Toggle Dropdown Dashboard Leaderboard Activit…" at bounding box center [194, 90] width 389 height 180
click at [179, 155] on div "Dashboard Clozemaster onogundur / Toggle Dropdown Dashboard Leaderboard Activit…" at bounding box center [194, 90] width 389 height 180
click at [183, 156] on div "Dashboard Clozemaster onogundur / Toggle Dropdown Dashboard Leaderboard Activit…" at bounding box center [194, 90] width 389 height 180
click at [223, 150] on div "/ Score: 0 100 % Mastered تام برای من یک __________ فرستاد. Tom sent me a prese…" at bounding box center [195, 90] width 292 height 125
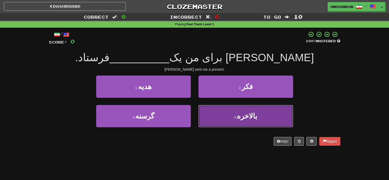
click at [229, 117] on button "4 . بالاخره" at bounding box center [246, 116] width 95 height 22
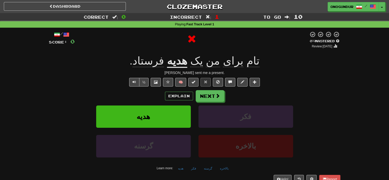
click at [215, 89] on div "/ Score: 0 0 % Mastered Review: 2025-09-17 تام برای من یک هدیه فرستاد . Tom sen…" at bounding box center [195, 107] width 292 height 152
click at [213, 98] on button "Next" at bounding box center [210, 96] width 29 height 12
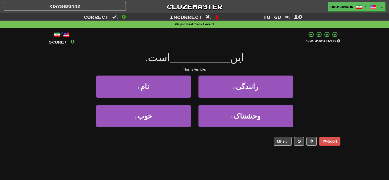
click at [188, 142] on div "Help! Report" at bounding box center [195, 141] width 292 height 9
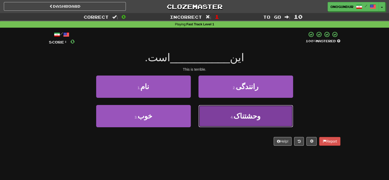
click at [231, 116] on button "4 . وحشتناک" at bounding box center [246, 116] width 95 height 22
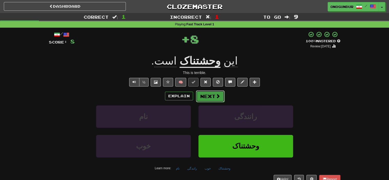
click at [210, 97] on button "Next" at bounding box center [210, 96] width 29 height 12
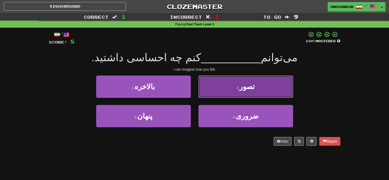
click at [208, 83] on button "2 . تصور" at bounding box center [246, 87] width 95 height 22
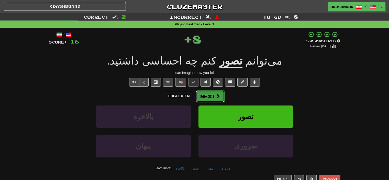
click at [213, 96] on button "Next" at bounding box center [210, 96] width 29 height 12
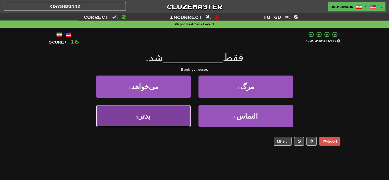
click at [171, 121] on button "3 . بدتر" at bounding box center [143, 116] width 95 height 22
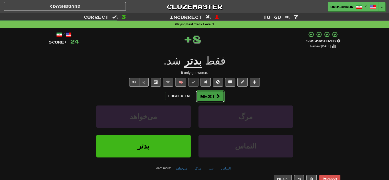
click at [213, 99] on button "Next" at bounding box center [210, 96] width 29 height 12
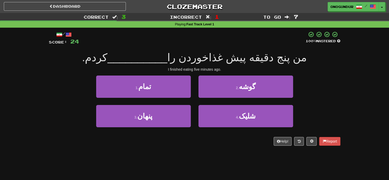
drag, startPoint x: 332, startPoint y: 88, endPoint x: 307, endPoint y: 80, distance: 26.4
click at [330, 88] on div "1 . تمام 2 . گوشه" at bounding box center [194, 90] width 307 height 29
click at [195, 140] on div "Help! Report" at bounding box center [195, 141] width 292 height 9
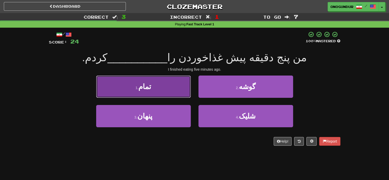
click at [161, 91] on button "1 . تمام" at bounding box center [143, 87] width 95 height 22
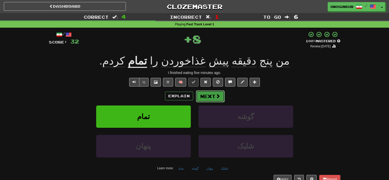
click at [203, 95] on button "Next" at bounding box center [210, 96] width 29 height 12
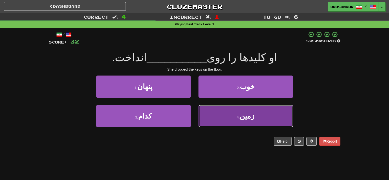
click at [228, 117] on button "4 . زمین" at bounding box center [246, 116] width 95 height 22
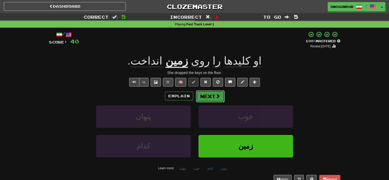
click at [212, 92] on button "Next" at bounding box center [210, 96] width 29 height 12
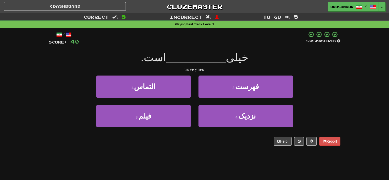
click at [333, 70] on div "It is very near." at bounding box center [195, 69] width 292 height 5
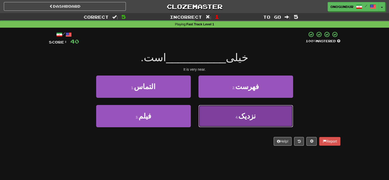
click at [218, 122] on button "4 . نزدیک" at bounding box center [246, 116] width 95 height 22
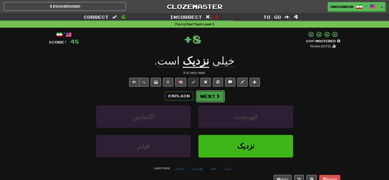
click at [209, 100] on button "Next" at bounding box center [210, 96] width 29 height 12
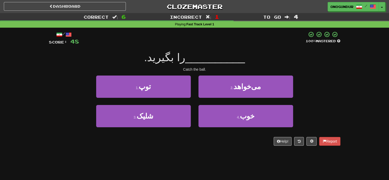
click at [193, 88] on div "1 . توپ" at bounding box center [143, 90] width 102 height 29
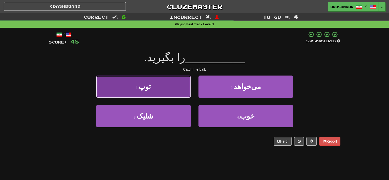
click at [186, 90] on button "1 . توپ" at bounding box center [143, 87] width 95 height 22
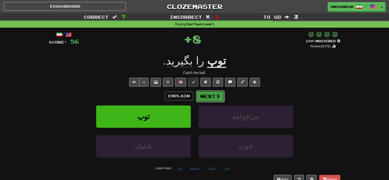
click at [210, 94] on button "Next" at bounding box center [210, 96] width 29 height 12
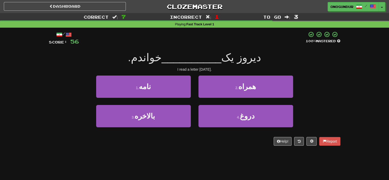
click at [195, 143] on div "Help! Report" at bounding box center [195, 141] width 292 height 9
click at [154, 88] on button "1 . نامه" at bounding box center [143, 87] width 95 height 22
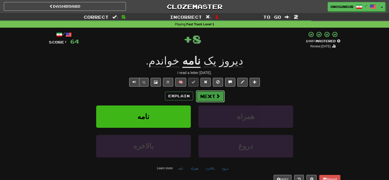
click at [203, 93] on button "Next" at bounding box center [210, 96] width 29 height 12
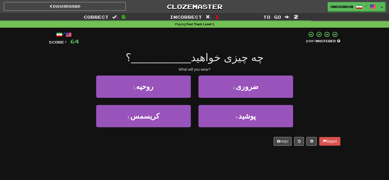
click at [164, 149] on div "/ Score: 64 100 % Mastered چه چیزی خواهید __________ ؟ What will you wear? 1 . …" at bounding box center [195, 90] width 292 height 125
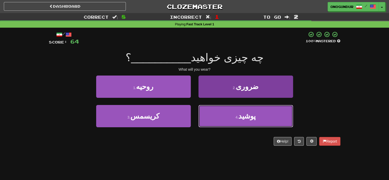
drag, startPoint x: 228, startPoint y: 115, endPoint x: 230, endPoint y: 117, distance: 3.1
click at [230, 117] on button "4 . پوشید" at bounding box center [246, 116] width 95 height 22
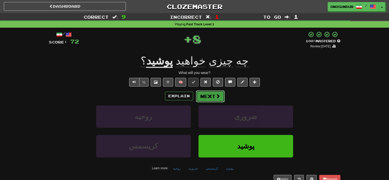
click at [212, 91] on button "Next" at bounding box center [210, 96] width 29 height 12
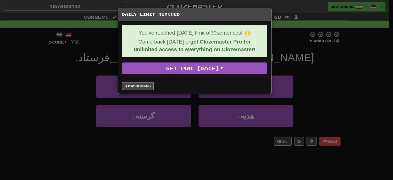
drag, startPoint x: 327, startPoint y: 80, endPoint x: 320, endPoint y: 81, distance: 6.3
click at [326, 80] on div "Daily Limit Reached You've reached today's limit of 30 sentences! 🙌 Come back t…" at bounding box center [196, 90] width 393 height 180
click at [140, 87] on link "Dashboard" at bounding box center [138, 86] width 32 height 8
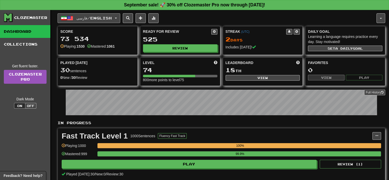
click at [115, 17] on button "فارسی / English" at bounding box center [89, 18] width 63 height 10
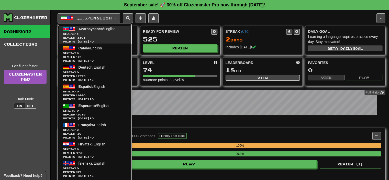
click at [93, 33] on span "Streak: 1" at bounding box center [94, 34] width 63 height 4
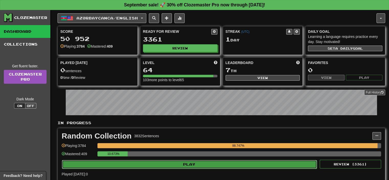
click at [187, 160] on button "Play" at bounding box center [189, 164] width 255 height 9
select select "**"
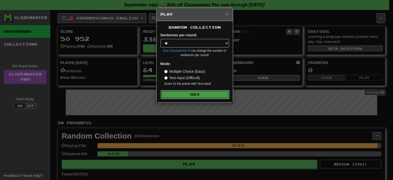
click at [196, 94] on button "Go" at bounding box center [195, 94] width 69 height 9
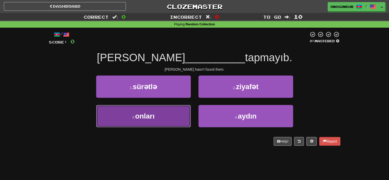
drag, startPoint x: 140, startPoint y: 120, endPoint x: 142, endPoint y: 117, distance: 2.9
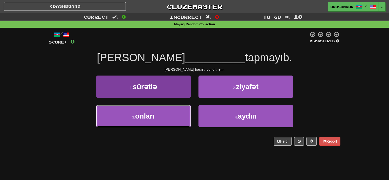
click at [140, 120] on button "3 . onları" at bounding box center [143, 116] width 95 height 22
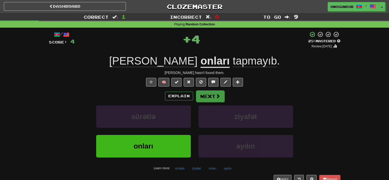
drag, startPoint x: 217, startPoint y: 88, endPoint x: 209, endPoint y: 93, distance: 9.4
click at [217, 90] on div "/ Score: 4 + 4 25 % Mastered Review: [DATE] [PERSON_NAME] onları tapmayıb . [PE…" at bounding box center [195, 111] width 292 height 160
click at [209, 93] on button "Next" at bounding box center [210, 96] width 29 height 12
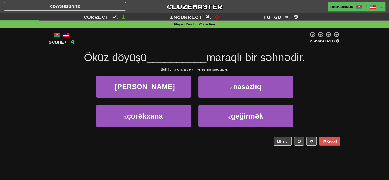
click at [206, 163] on div "Dashboard Clozemaster onogundur / Toggle Dropdown Dashboard Leaderboard Activit…" at bounding box center [194, 90] width 389 height 180
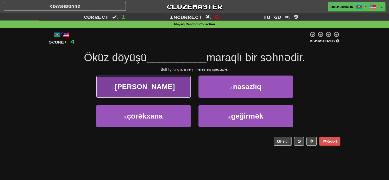
click at [159, 92] on button "1 . [PERSON_NAME]" at bounding box center [143, 87] width 95 height 22
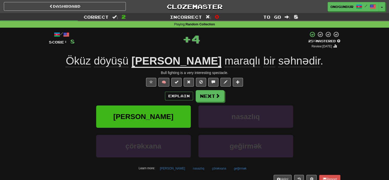
click at [203, 102] on div "Explain Next çox nasazlıq çörəkxana geğirmək Learn more: çox nasazlıq çörəkxana…" at bounding box center [195, 131] width 292 height 82
click at [207, 94] on button "Next" at bounding box center [210, 96] width 29 height 12
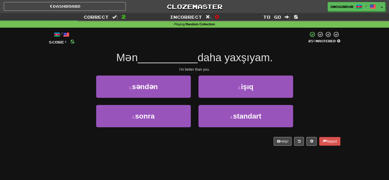
click at [196, 161] on div "Dashboard Clozemaster onogundur / Toggle Dropdown Dashboard Leaderboard Activit…" at bounding box center [194, 90] width 389 height 180
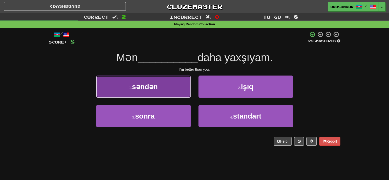
click at [169, 89] on button "1 . səndən" at bounding box center [143, 87] width 95 height 22
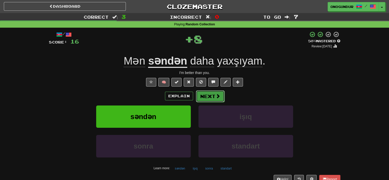
click at [195, 98] on div "Explain Next" at bounding box center [195, 96] width 292 height 12
click at [201, 92] on button "Next" at bounding box center [210, 96] width 29 height 12
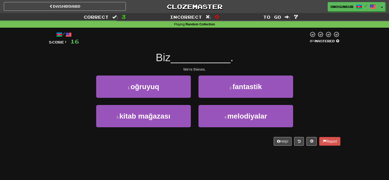
click at [202, 164] on div "Dashboard Clozemaster onogundur / Toggle Dropdown Dashboard Leaderboard Activit…" at bounding box center [194, 90] width 389 height 180
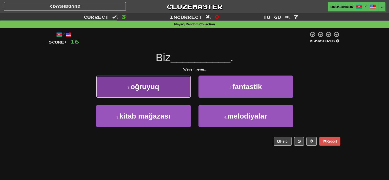
click at [171, 92] on button "1 . oğruyuq" at bounding box center [143, 87] width 95 height 22
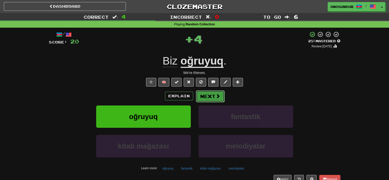
click at [202, 94] on button "Next" at bounding box center [210, 96] width 29 height 12
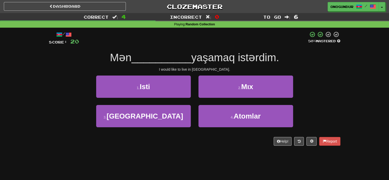
click at [198, 155] on div "Dashboard Clozemaster onogundur / Toggle Dropdown Dashboard Leaderboard Activit…" at bounding box center [194, 90] width 389 height 180
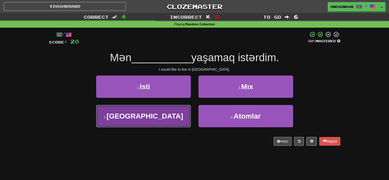
click at [167, 121] on button "3 . İslandiyada" at bounding box center [143, 116] width 95 height 22
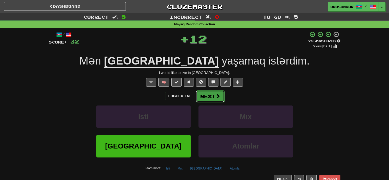
click at [208, 97] on button "Next" at bounding box center [210, 96] width 29 height 12
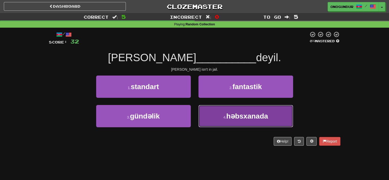
click at [253, 114] on span "həbsxanada" at bounding box center [248, 116] width 42 height 8
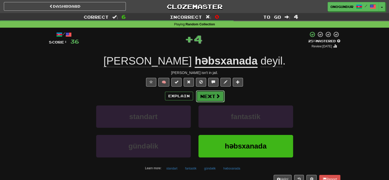
click at [209, 94] on button "Next" at bounding box center [210, 96] width 29 height 12
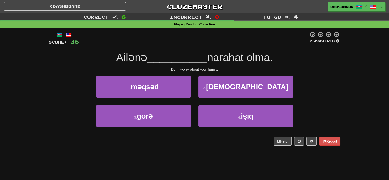
click at [207, 155] on div "Dashboard Clozemaster onogundur / Toggle Dropdown Dashboard Leaderboard Activit…" at bounding box center [194, 90] width 389 height 180
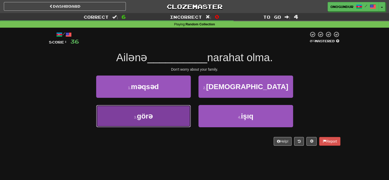
click at [185, 114] on button "3 . görə" at bounding box center [143, 116] width 95 height 22
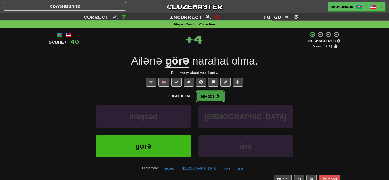
click at [216, 100] on button "Next" at bounding box center [210, 96] width 29 height 12
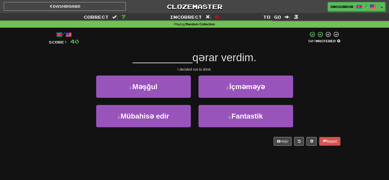
click at [202, 145] on div "Help! Report" at bounding box center [195, 141] width 292 height 9
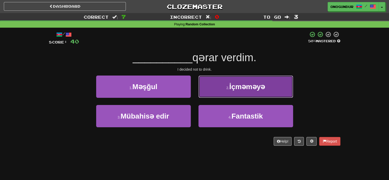
click at [223, 79] on button "2 . İçməməyə" at bounding box center [246, 87] width 95 height 22
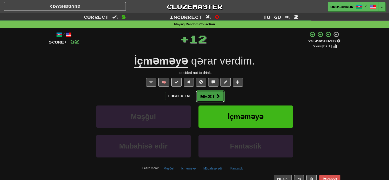
click at [214, 97] on button "Next" at bounding box center [210, 96] width 29 height 12
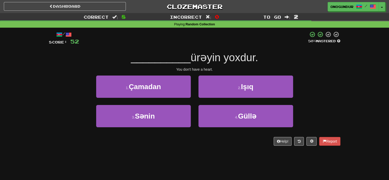
click at [211, 149] on div "/ Score: 52 50 % Mastered __________ ürəyin yoxdur. You don't have a heart. 1 .…" at bounding box center [195, 90] width 292 height 125
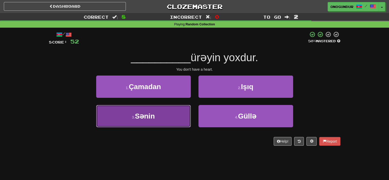
click at [177, 118] on button "3 . Sənin" at bounding box center [143, 116] width 95 height 22
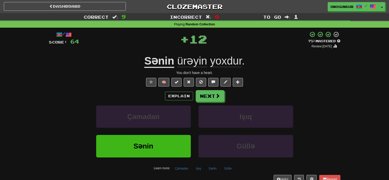
click at [204, 98] on button "Next" at bounding box center [210, 96] width 29 height 12
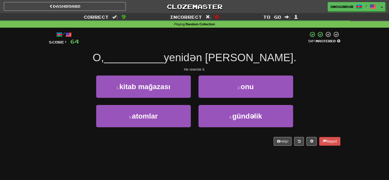
click at [204, 158] on div "Dashboard Clozemaster onogundur / Toggle Dropdown Dashboard Leaderboard Activit…" at bounding box center [194, 90] width 389 height 180
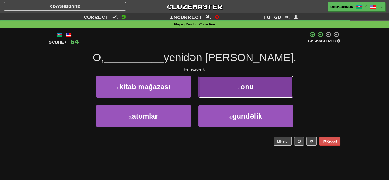
click at [207, 88] on button "2 . onu" at bounding box center [246, 87] width 95 height 22
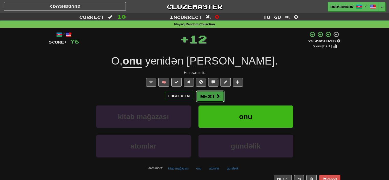
click at [204, 99] on button "Next" at bounding box center [210, 96] width 29 height 12
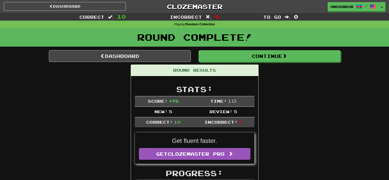
drag, startPoint x: 294, startPoint y: 107, endPoint x: 286, endPoint y: 76, distance: 32.2
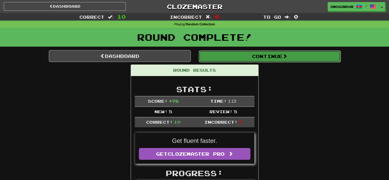
click at [269, 51] on button "Continue" at bounding box center [270, 56] width 142 height 12
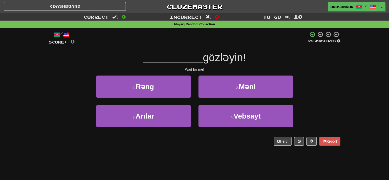
click at [213, 162] on div "Dashboard Clozemaster onogundur / Toggle Dropdown Dashboard Leaderboard Activit…" at bounding box center [194, 90] width 389 height 180
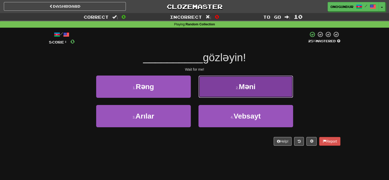
click at [221, 90] on button "2 . Məni" at bounding box center [246, 87] width 95 height 22
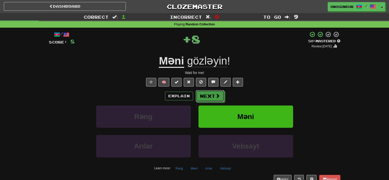
click at [209, 95] on button "Next" at bounding box center [210, 96] width 29 height 12
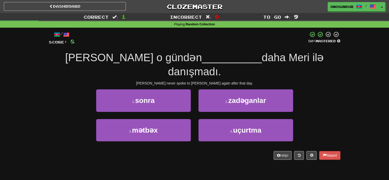
click at [211, 156] on div "Dashboard Clozemaster onogundur / Toggle Dropdown Dashboard Leaderboard Activit…" at bounding box center [194, 90] width 389 height 180
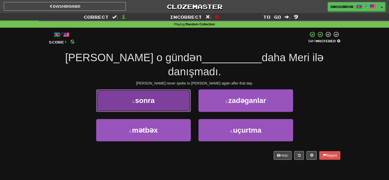
click at [161, 91] on button "1 . sonra" at bounding box center [143, 100] width 95 height 22
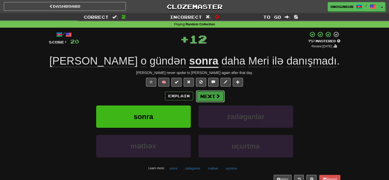
click at [219, 94] on span at bounding box center [218, 96] width 5 height 5
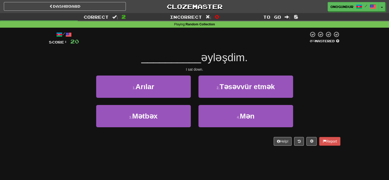
click at [213, 153] on div "Dashboard Clozemaster onogundur / Toggle Dropdown Dashboard Leaderboard Activit…" at bounding box center [194, 90] width 389 height 180
click at [230, 99] on div "2 . Təsəvvür etmək" at bounding box center [246, 90] width 102 height 29
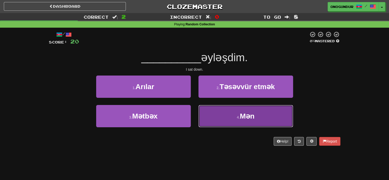
click at [220, 110] on button "4 . Mən" at bounding box center [246, 116] width 95 height 22
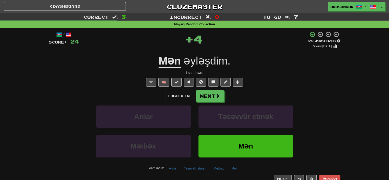
click at [213, 98] on button "Next" at bounding box center [210, 96] width 29 height 12
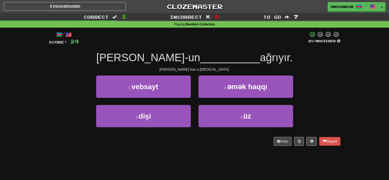
click at [211, 166] on div "Dashboard Clozemaster onogundur / Toggle Dropdown Dashboard Leaderboard Activit…" at bounding box center [194, 90] width 389 height 180
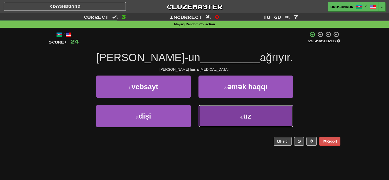
click at [226, 122] on button "4 . üz" at bounding box center [246, 116] width 95 height 22
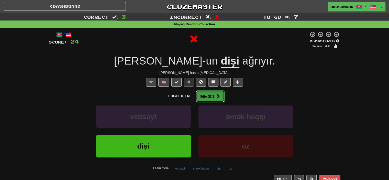
click at [210, 99] on button "Next" at bounding box center [210, 96] width 29 height 12
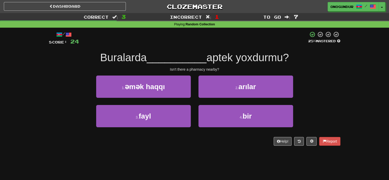
click at [210, 147] on div "/ Score: 24 25 % Mastered Buralarda __________ aptek yoxdurmu? Isn't there a ph…" at bounding box center [195, 90] width 292 height 125
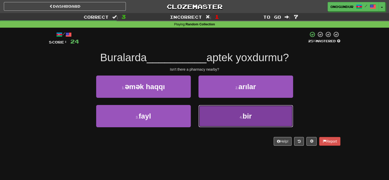
click at [219, 119] on button "4 . bir" at bounding box center [246, 116] width 95 height 22
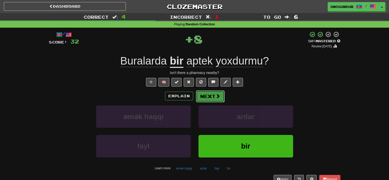
click at [216, 95] on span at bounding box center [218, 96] width 5 height 5
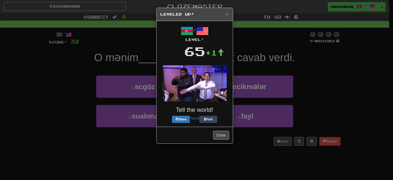
click at [215, 153] on div "× Leveled Up! / Level: 65 +1 Tell the world! Share Tweet Post Close" at bounding box center [196, 90] width 393 height 180
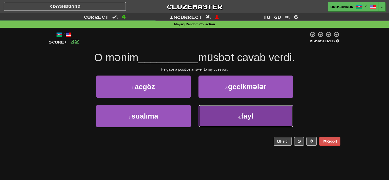
click at [217, 114] on button "4 . fayl" at bounding box center [246, 116] width 95 height 22
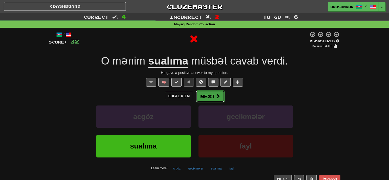
click at [207, 95] on button "Next" at bounding box center [210, 96] width 29 height 12
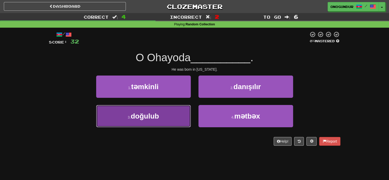
click at [165, 109] on button "3 . doğulub" at bounding box center [143, 116] width 95 height 22
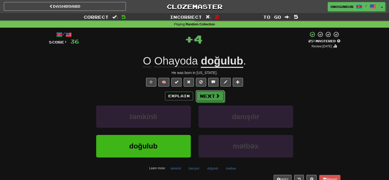
click at [205, 100] on button "Next" at bounding box center [210, 96] width 29 height 12
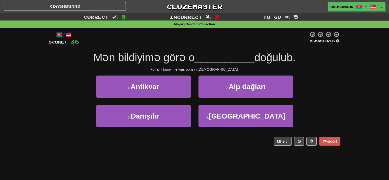
click at [209, 160] on div "Dashboard Clozemaster onogundur / Toggle Dropdown Dashboard Leaderboard Activit…" at bounding box center [194, 90] width 389 height 180
click at [221, 128] on div "4 . İtaliyada" at bounding box center [246, 119] width 102 height 29
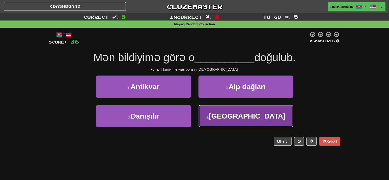
click at [221, 123] on button "4 . İtaliyada" at bounding box center [246, 116] width 95 height 22
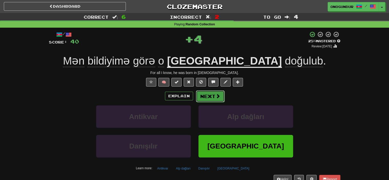
click at [211, 100] on button "Next" at bounding box center [210, 96] width 29 height 12
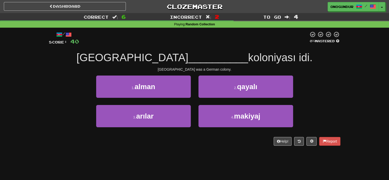
click at [196, 147] on div "/ Score: 40 0 % Mastered Papua Yeni Qvineya __________ koloniyası idi. Papua Ne…" at bounding box center [195, 90] width 292 height 125
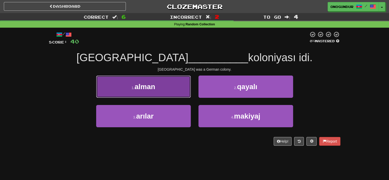
click at [175, 92] on button "1 . alman" at bounding box center [143, 87] width 95 height 22
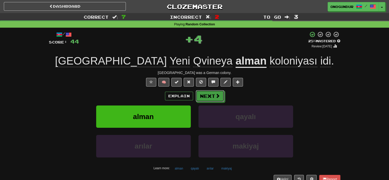
click at [210, 100] on button "Next" at bounding box center [210, 96] width 29 height 12
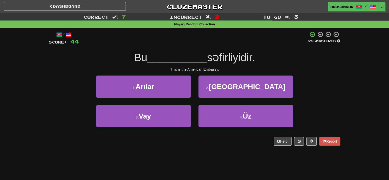
click at [200, 148] on div "/ Score: 44 25 % Mastered Bu __________ səfirliyidir. This is the American Emba…" at bounding box center [195, 90] width 292 height 125
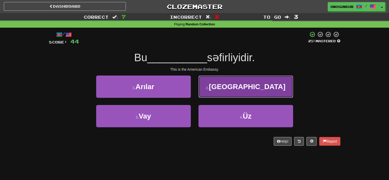
click at [215, 94] on button "2 . ABŞ" at bounding box center [246, 87] width 95 height 22
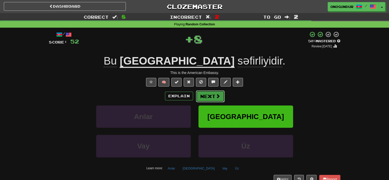
click at [207, 100] on button "Next" at bounding box center [210, 96] width 29 height 12
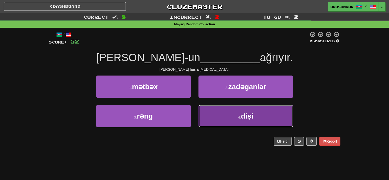
click at [208, 114] on button "4 . dişi" at bounding box center [246, 116] width 95 height 22
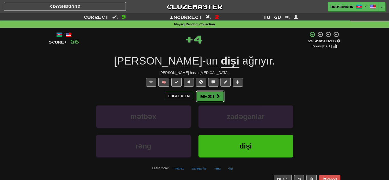
click at [211, 92] on button "Next" at bounding box center [210, 96] width 29 height 12
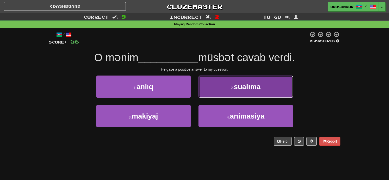
click at [229, 94] on button "2 . sualıma" at bounding box center [246, 87] width 95 height 22
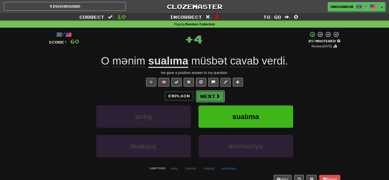
click at [203, 98] on button "Next" at bounding box center [210, 96] width 29 height 12
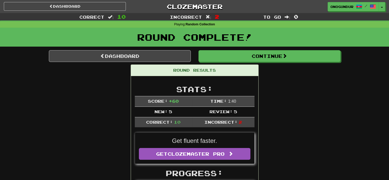
drag, startPoint x: 342, startPoint y: 88, endPoint x: 281, endPoint y: 49, distance: 72.2
click at [276, 47] on div "Round Complete!" at bounding box center [194, 39] width 389 height 23
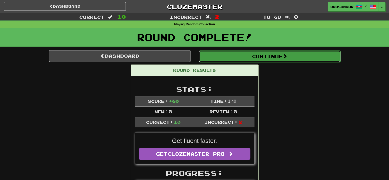
click at [275, 52] on button "Continue" at bounding box center [270, 56] width 142 height 12
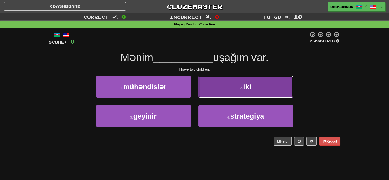
click at [256, 92] on button "2 . iki" at bounding box center [246, 87] width 95 height 22
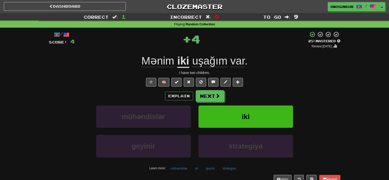
drag, startPoint x: 256, startPoint y: 92, endPoint x: 224, endPoint y: 94, distance: 31.5
click at [224, 94] on div "Explain Next" at bounding box center [195, 96] width 292 height 12
click at [220, 97] on span at bounding box center [218, 96] width 5 height 5
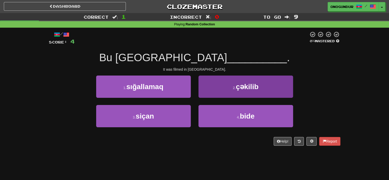
click at [230, 96] on div "2 . çəkilib" at bounding box center [246, 90] width 102 height 29
click at [233, 92] on button "2 . çəkilib" at bounding box center [246, 87] width 95 height 22
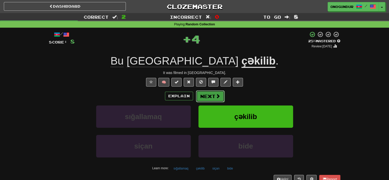
click at [209, 95] on button "Next" at bounding box center [210, 96] width 29 height 12
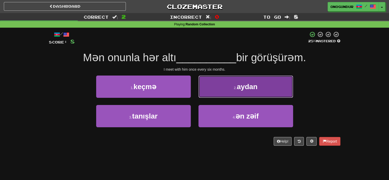
click at [229, 95] on button "2 . aydan" at bounding box center [246, 87] width 95 height 22
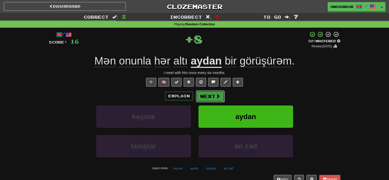
drag, startPoint x: 229, startPoint y: 95, endPoint x: 206, endPoint y: 95, distance: 23.0
click at [206, 95] on button "Next" at bounding box center [210, 96] width 29 height 12
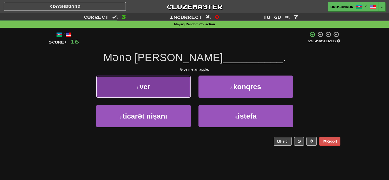
click at [187, 83] on button "1 . ver" at bounding box center [143, 87] width 95 height 22
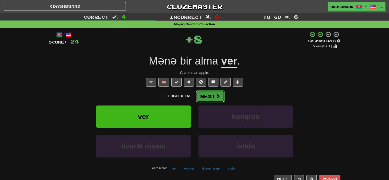
click at [210, 96] on button "Next" at bounding box center [210, 96] width 29 height 12
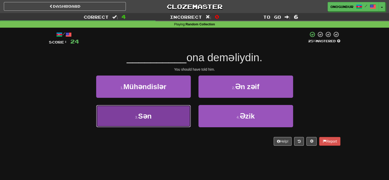
click at [179, 121] on button "3 . Sən" at bounding box center [143, 116] width 95 height 22
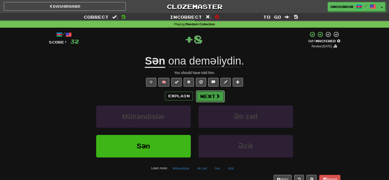
click at [220, 101] on button "Next" at bounding box center [210, 96] width 29 height 12
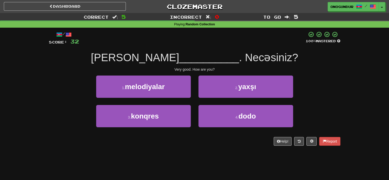
click at [216, 151] on div "/ Score: 32 100 % Mastered Çox __________ . Necəsiniz? Very good. How are you? …" at bounding box center [195, 90] width 292 height 125
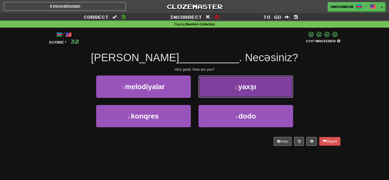
click at [214, 96] on button "2 . yaxşı" at bounding box center [246, 87] width 95 height 22
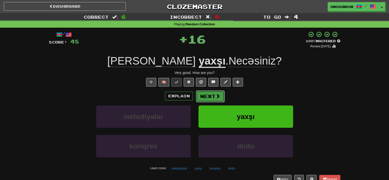
click at [209, 99] on button "Next" at bounding box center [210, 96] width 29 height 12
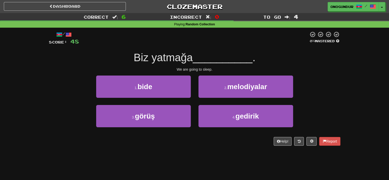
click at [202, 155] on div "Dashboard Clozemaster onogundur / Toggle Dropdown Dashboard Leaderboard Activit…" at bounding box center [194, 90] width 389 height 180
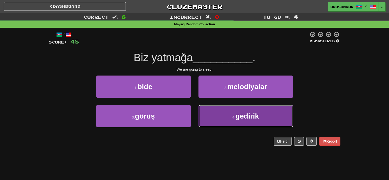
click at [205, 119] on button "4 . gedirik" at bounding box center [246, 116] width 95 height 22
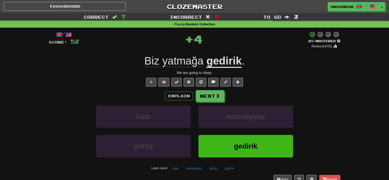
click at [206, 102] on div "Explain Next bide melodiyalar görüş gedirik Learn more: bide melodiyalar görüş …" at bounding box center [195, 131] width 292 height 82
click at [206, 96] on button "Next" at bounding box center [210, 96] width 29 height 12
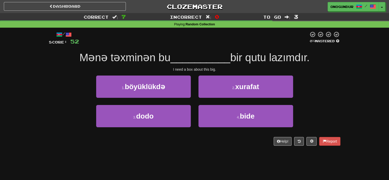
click at [209, 157] on div "Dashboard Clozemaster onogundur / Toggle Dropdown Dashboard Leaderboard Activit…" at bounding box center [194, 90] width 389 height 180
click at [203, 136] on div "/ Score: 52 0 % Mastered Mənə təxminən bu __________ bir qutu lazımdır. I need …" at bounding box center [195, 88] width 292 height 114
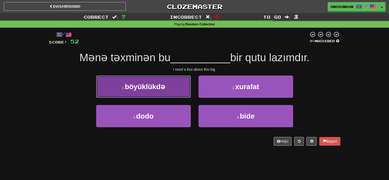
click at [184, 92] on button "1 . böyüklükdə" at bounding box center [143, 87] width 95 height 22
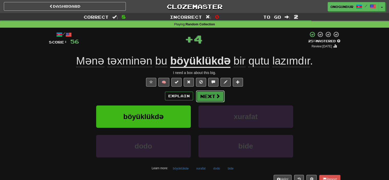
click at [208, 96] on button "Next" at bounding box center [210, 96] width 29 height 12
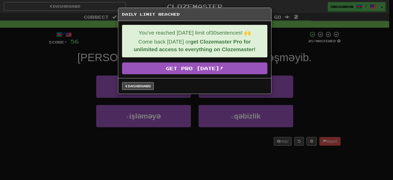
click at [209, 150] on div "Daily Limit Reached You've reached today's limit of 30 sentences! 🙌 Come back t…" at bounding box center [196, 90] width 393 height 180
click at [139, 85] on link "Dashboard" at bounding box center [138, 86] width 32 height 8
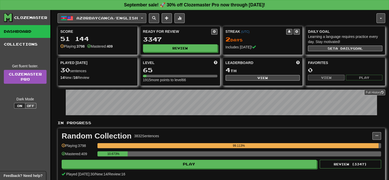
click at [133, 17] on span "Azərbaycanca / English" at bounding box center [107, 18] width 61 height 4
